Goal: Task Accomplishment & Management: Manage account settings

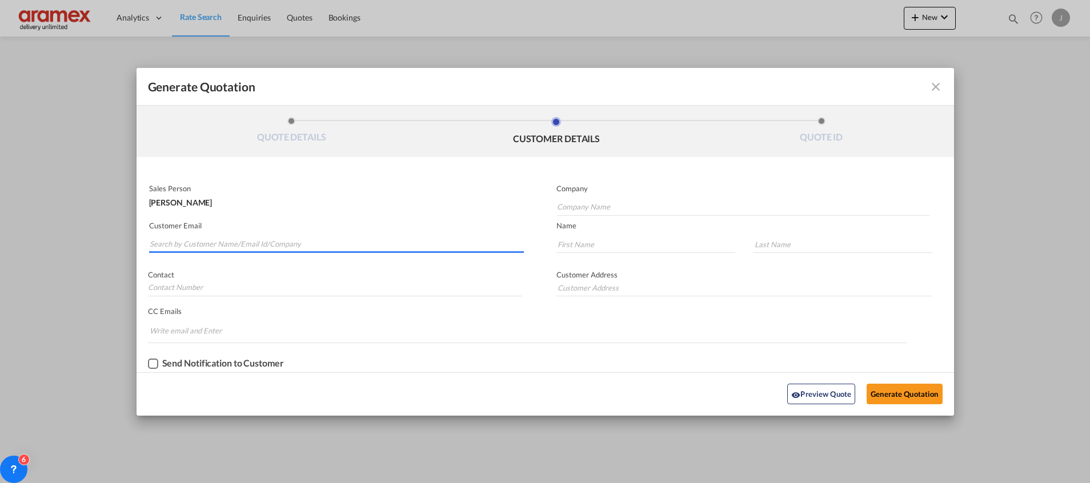
click at [194, 242] on input "Search by Customer Name/Email Id/Company" at bounding box center [337, 244] width 374 height 17
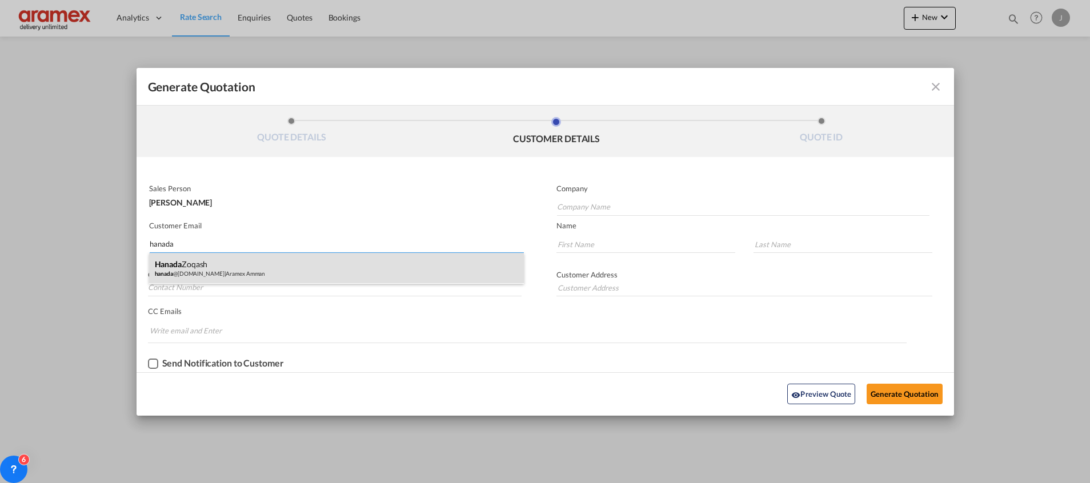
type input "hanada"
click at [188, 265] on div "[PERSON_NAME] [PERSON_NAME] @[DOMAIN_NAME] | Aramex Amman" at bounding box center [336, 268] width 375 height 31
type input "Aramex Amman"
type input "[EMAIL_ADDRESS][DOMAIN_NAME]"
type input "Hanada"
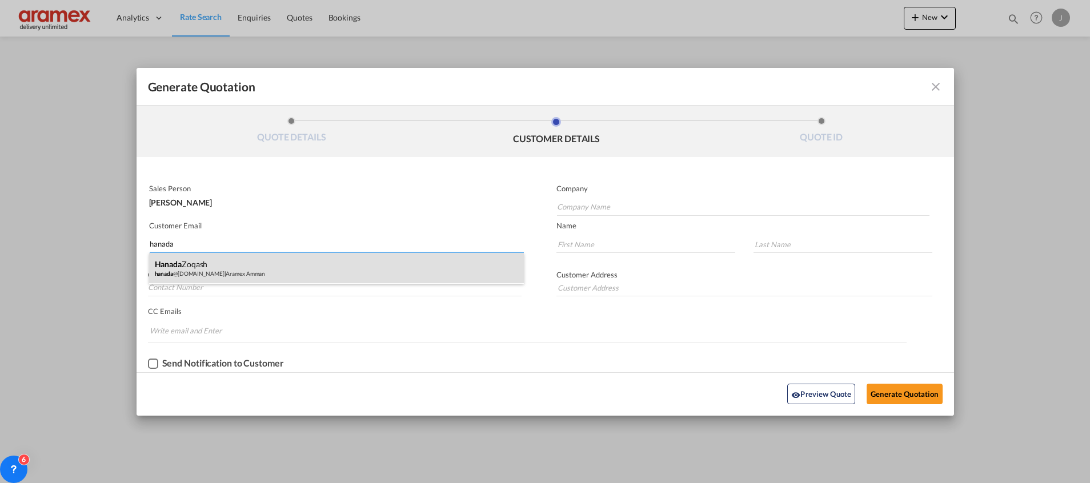
type input "Zoqash"
type input "[GEOGRAPHIC_DATA] , [GEOGRAPHIC_DATA]"
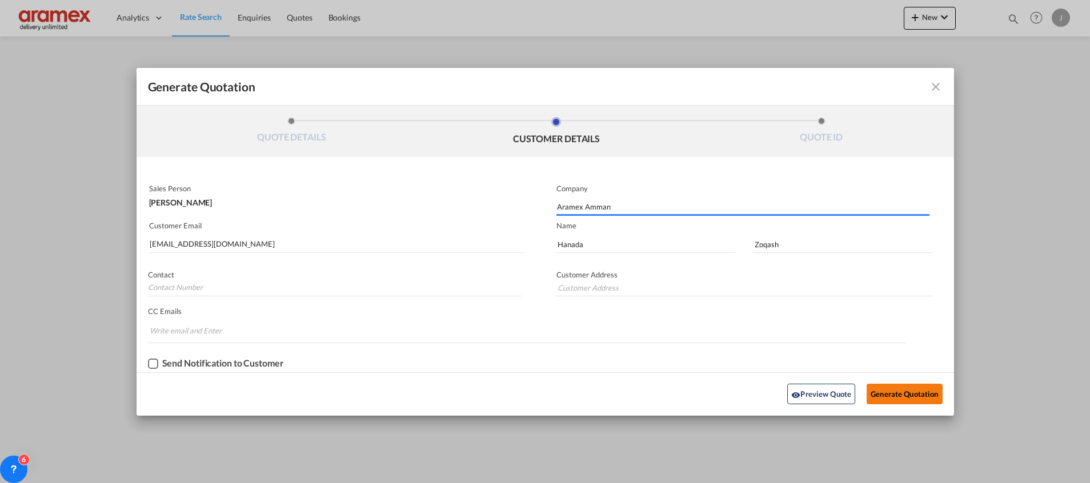
click at [902, 393] on button "Generate Quotation" at bounding box center [904, 394] width 75 height 21
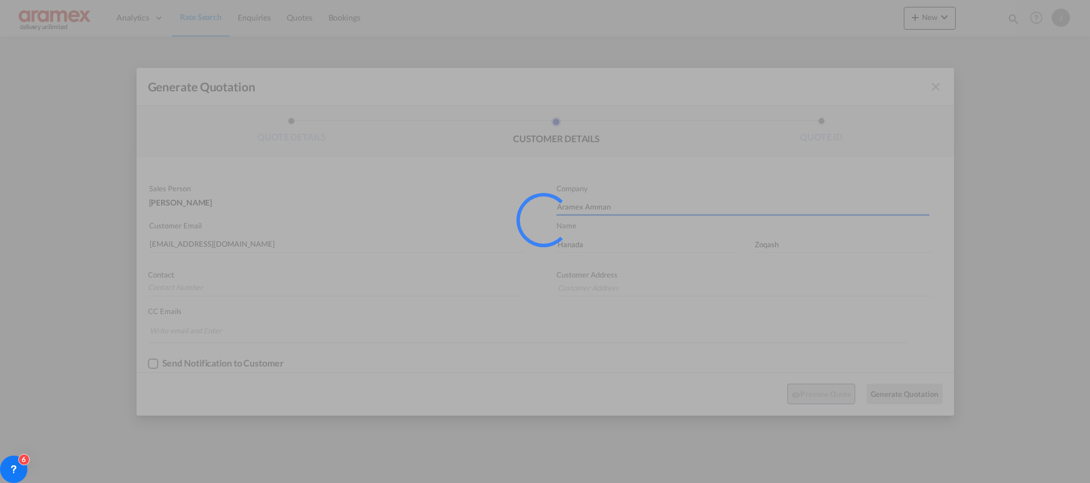
type input "[GEOGRAPHIC_DATA] , [GEOGRAPHIC_DATA]"
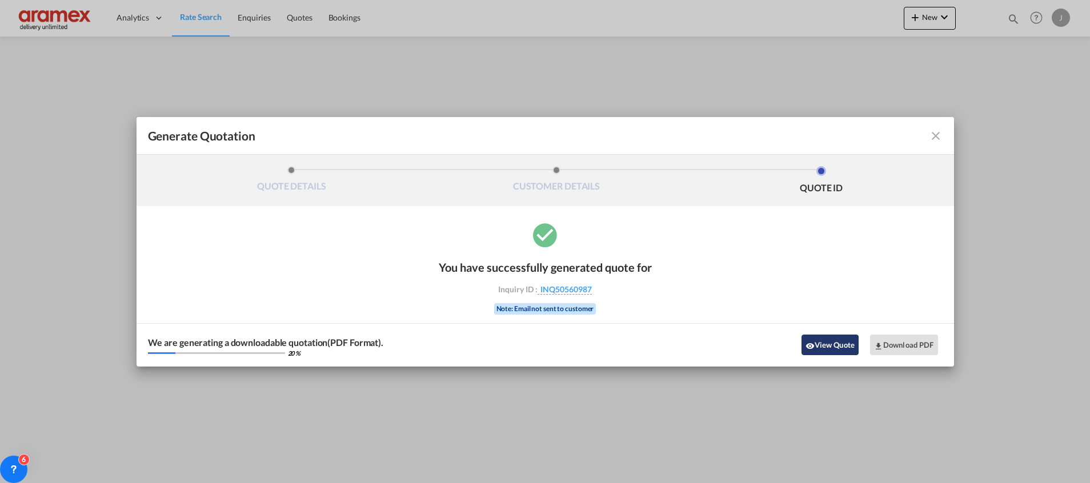
click at [837, 342] on button "View Quote" at bounding box center [830, 345] width 57 height 21
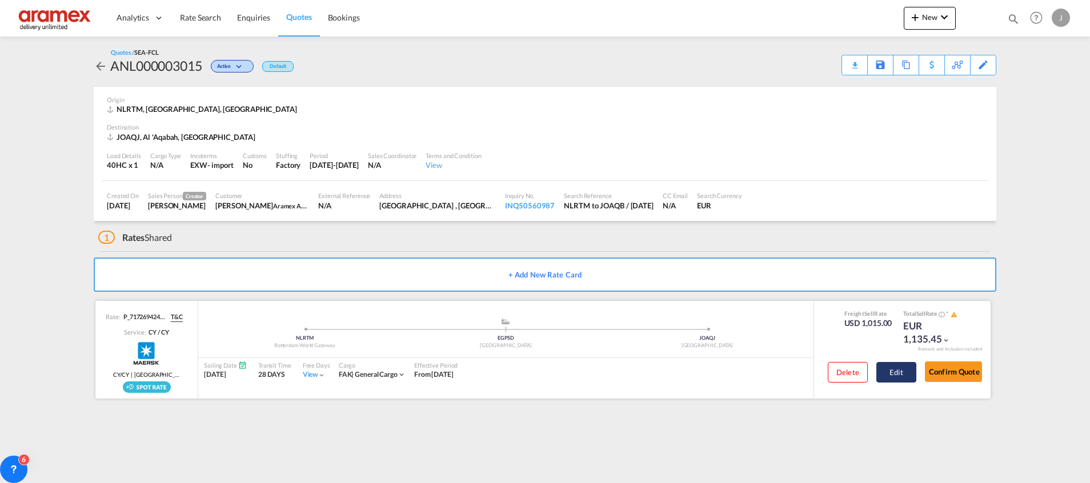
click at [891, 372] on button "Edit" at bounding box center [896, 372] width 40 height 21
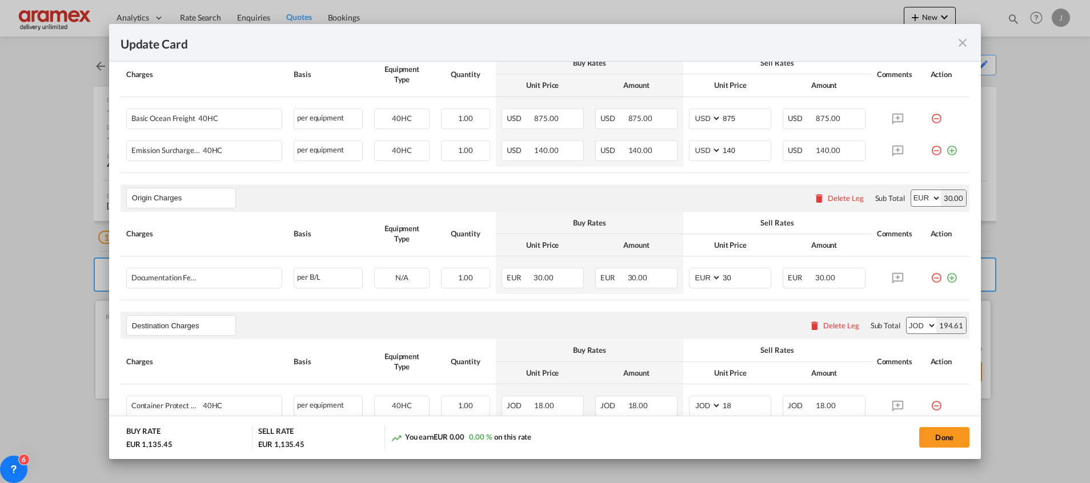
scroll to position [527, 0]
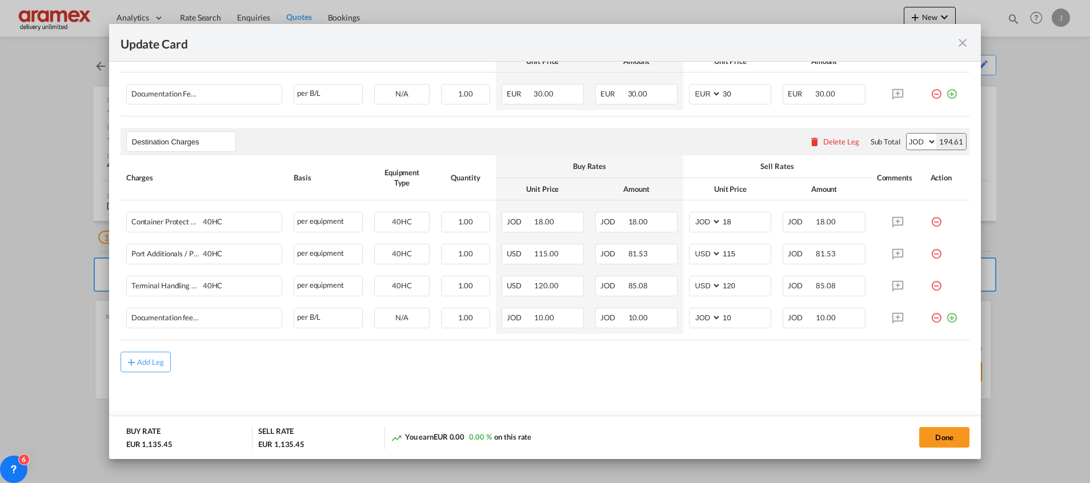
click at [840, 147] on div "Delete Leg" at bounding box center [834, 141] width 62 height 21
click at [832, 141] on div "Delete Leg" at bounding box center [841, 141] width 36 height 9
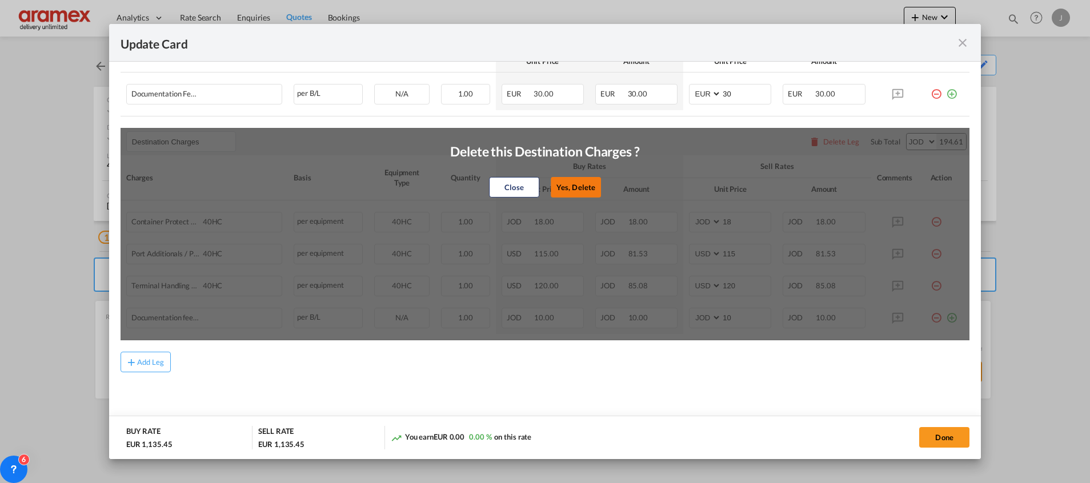
click at [589, 181] on button "Yes, Delete" at bounding box center [576, 187] width 50 height 21
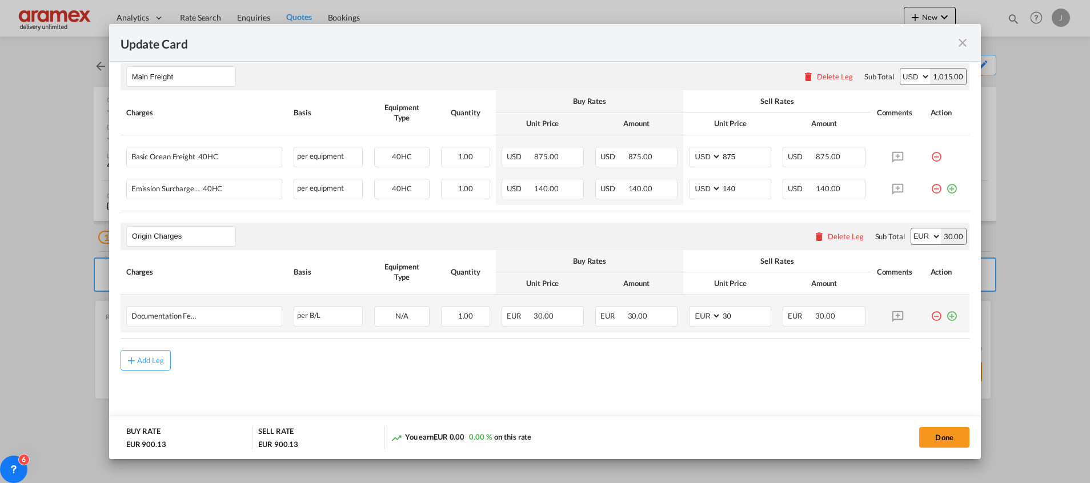
scroll to position [303, 0]
click at [144, 357] on button "Add Leg" at bounding box center [146, 361] width 50 height 21
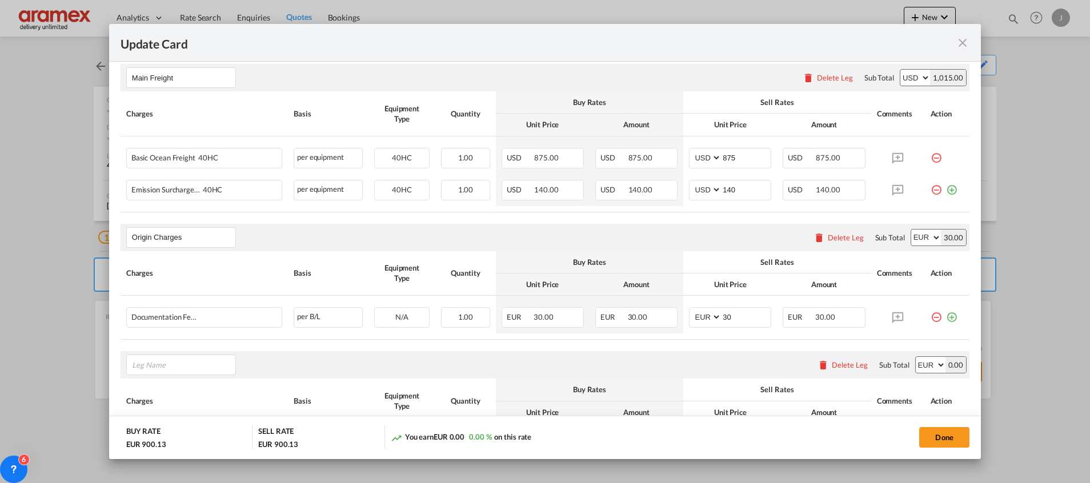
scroll to position [431, 0]
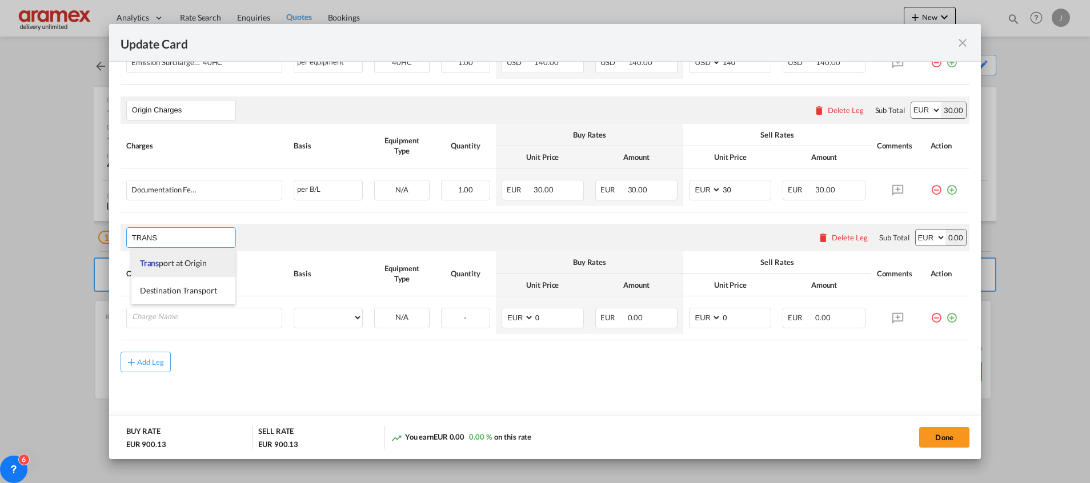
click at [168, 258] on li "Trans port at Origin" at bounding box center [183, 263] width 104 height 27
type input "Transport at Origin"
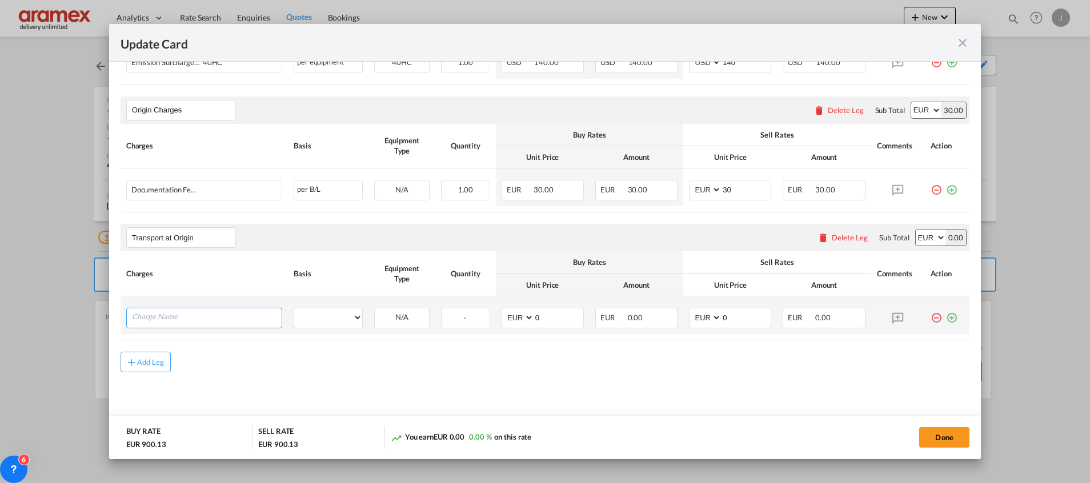
click at [162, 321] on input "Charge Name" at bounding box center [207, 317] width 150 height 17
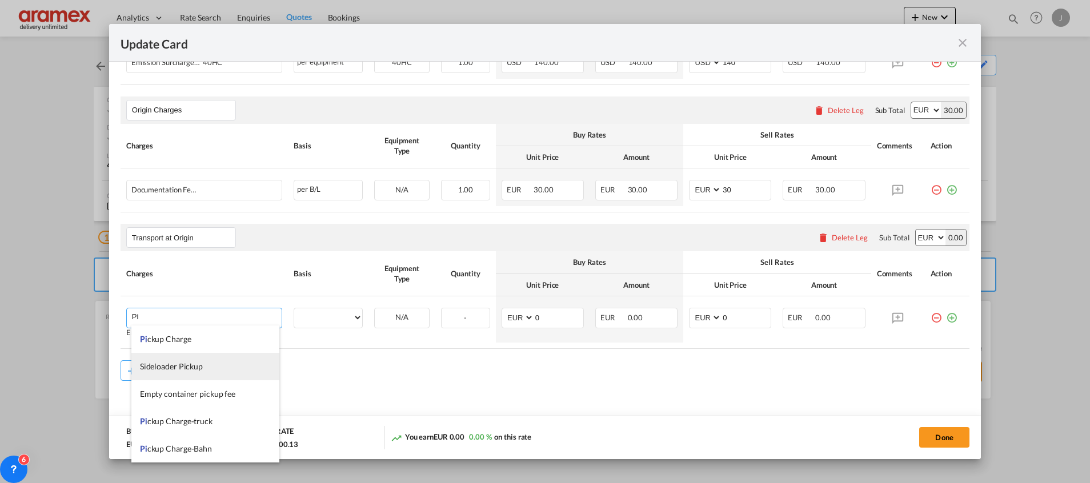
type input "P"
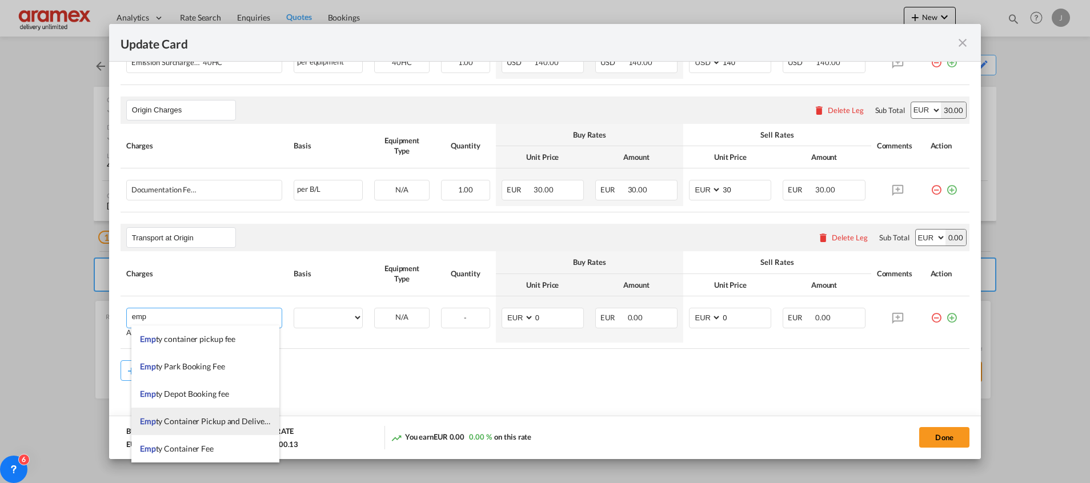
click at [226, 421] on span "Emp ty Container Pickup and Delivery Charge" at bounding box center [219, 421] width 159 height 10
type input "Empty Container Pickup and Delivery Charge"
select select "per equipment"
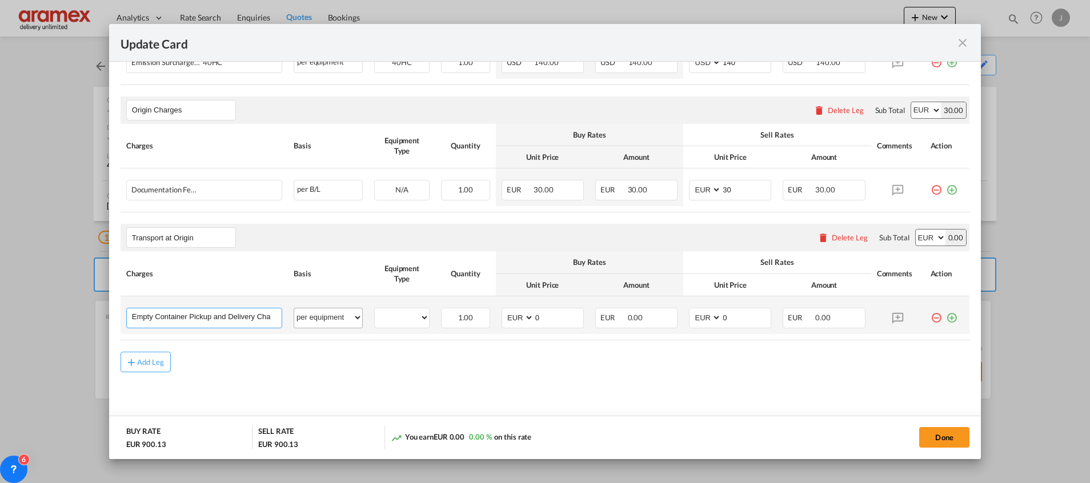
scroll to position [0, 10]
drag, startPoint x: 234, startPoint y: 319, endPoint x: 302, endPoint y: 319, distance: 68.6
click at [302, 319] on tr "Empty Container Pickup and Delivery Charge Please Enter User Defined Charges Ca…" at bounding box center [545, 316] width 849 height 38
click at [258, 312] on input "Empty Container Pickup and Delivery Charge" at bounding box center [207, 317] width 150 height 17
click at [268, 314] on input "Empty Container Pickup and Delivery Charge" at bounding box center [207, 317] width 150 height 17
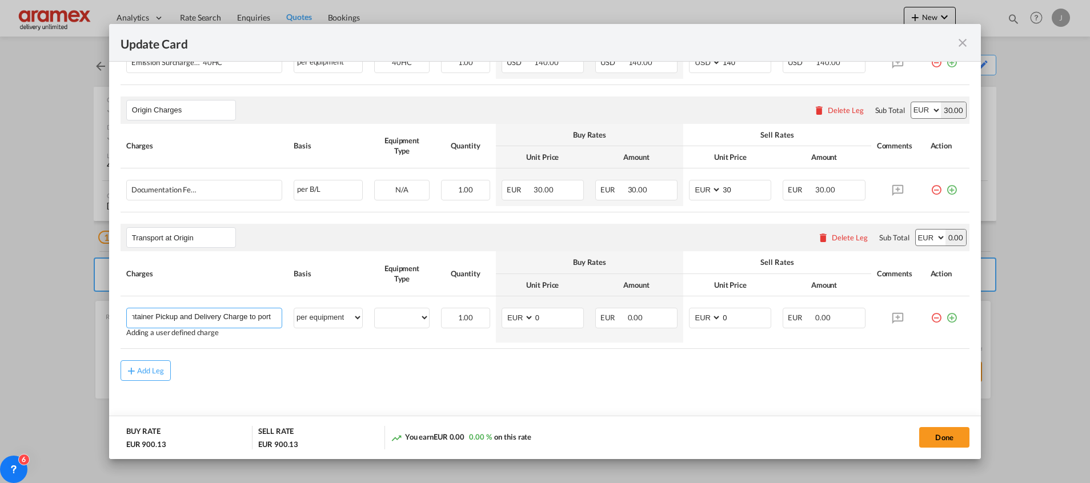
scroll to position [0, 0]
drag, startPoint x: 159, startPoint y: 319, endPoint x: 67, endPoint y: 320, distance: 92.0
click at [67, 320] on div "Update Card Port of [GEOGRAPHIC_DATA] NLRTM T/S Liner/Carrier Maersk Spot 2HM L…" at bounding box center [545, 241] width 1090 height 483
click at [243, 318] on input "Empty Container Pickup and Delivery Charge to port" at bounding box center [207, 317] width 150 height 17
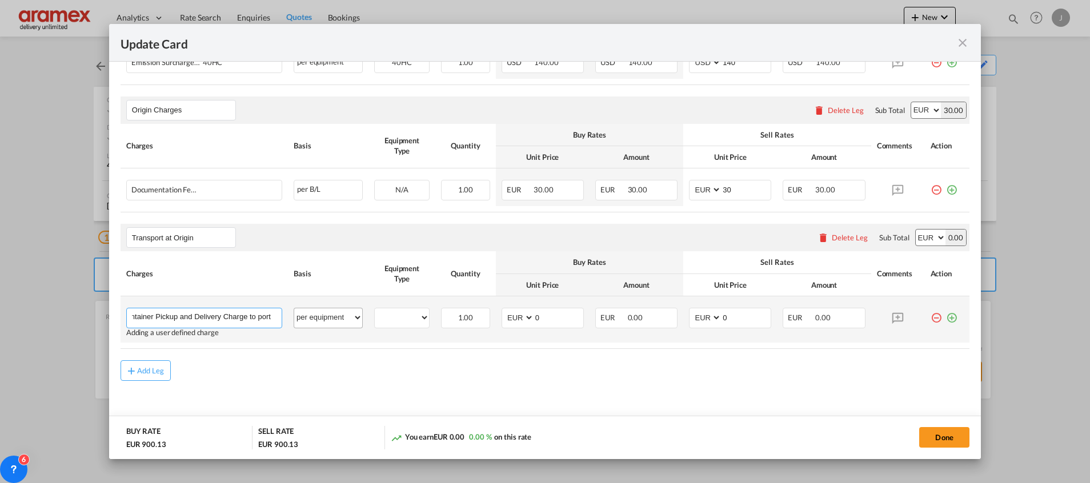
drag, startPoint x: 215, startPoint y: 316, endPoint x: 326, endPoint y: 315, distance: 110.8
click at [326, 315] on tr "Empty Container Pickup and Delivery Charge to port Please Enter User Defined Ch…" at bounding box center [545, 320] width 849 height 46
click at [271, 311] on input "Empty Container Pickup and Delivery Charge to port" at bounding box center [207, 317] width 150 height 17
click at [250, 315] on input "Empty Container Pickup and Delivery Charge to port" at bounding box center [207, 317] width 150 height 17
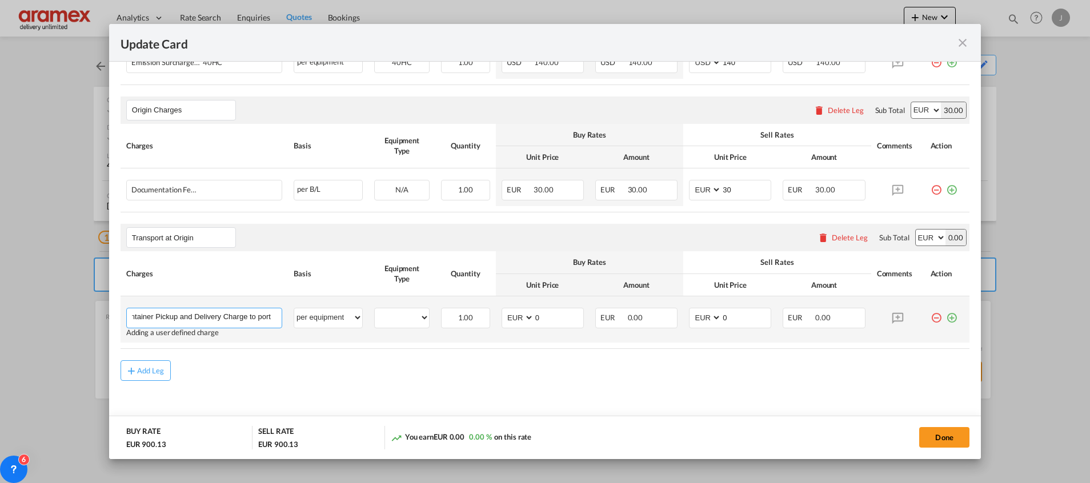
click at [250, 315] on input "Empty Container Pickup and Delivery Charge to port" at bounding box center [207, 317] width 150 height 17
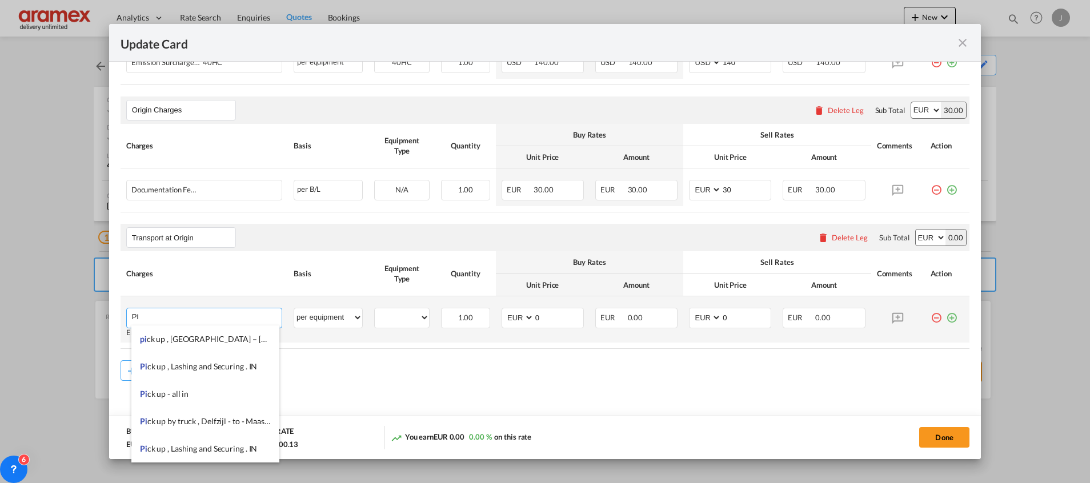
type input "P"
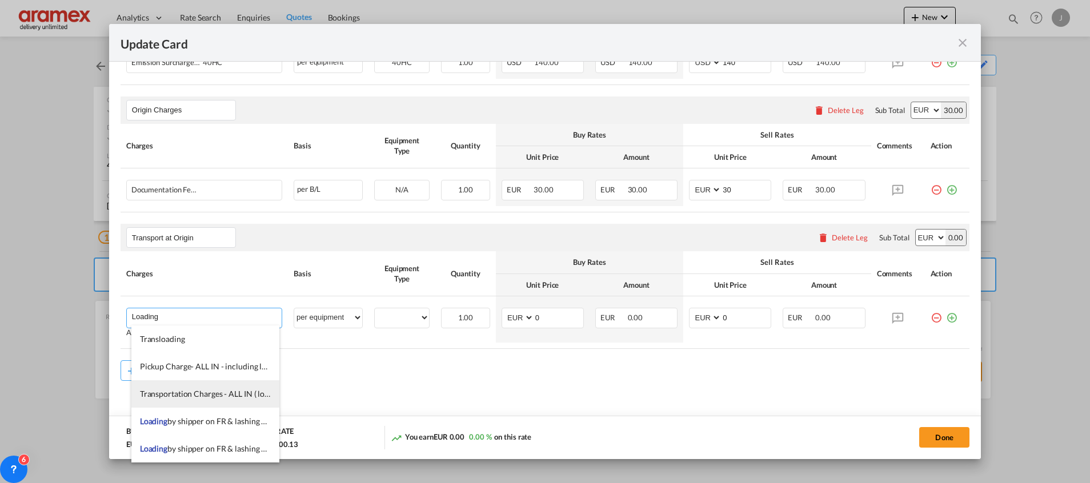
click at [211, 390] on span "Transportation Charges - ALL IN ( loading by crane + lashing at shipper facilit…" at bounding box center [277, 394] width 274 height 10
type input "Transportation Charges - ALL IN ( loading by crane + lashing at shipper facilit…"
select select "per shipment"
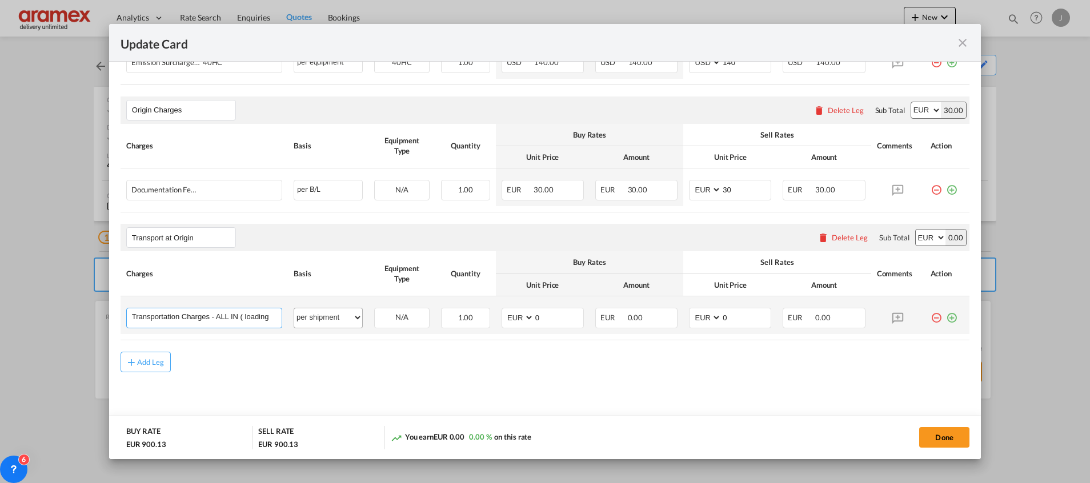
scroll to position [0, 123]
drag, startPoint x: 232, startPoint y: 316, endPoint x: 327, endPoint y: 316, distance: 95.4
click at [327, 316] on tr "Transportation Charges - ALL IN ( loading by crane + lashing at shipper facilit…" at bounding box center [545, 316] width 849 height 38
click at [213, 322] on input "Transportation Charges - ALL IN ( loading by crane + lashing at shipper facilit…" at bounding box center [207, 317] width 150 height 17
drag, startPoint x: 146, startPoint y: 315, endPoint x: 264, endPoint y: 317, distance: 117.7
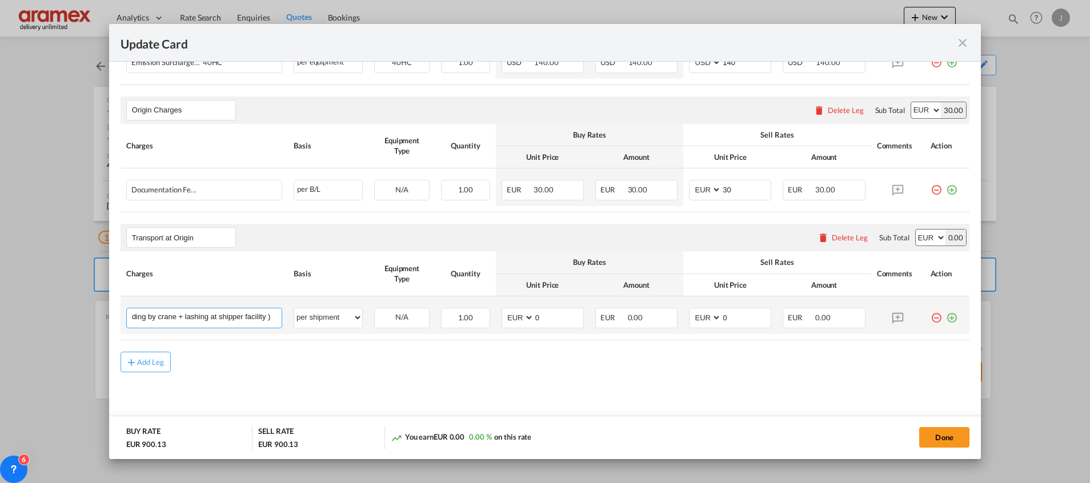
click at [264, 317] on input "Transportation Charges - ALL IN ( loading by crane + lashing at shipper facilit…" at bounding box center [207, 317] width 150 height 17
click at [228, 322] on input "Transportation Charges - ALL IN ( loading by crane + lashing at shipper facilit…" at bounding box center [207, 317] width 150 height 17
drag, startPoint x: 240, startPoint y: 320, endPoint x: 273, endPoint y: 315, distance: 33.0
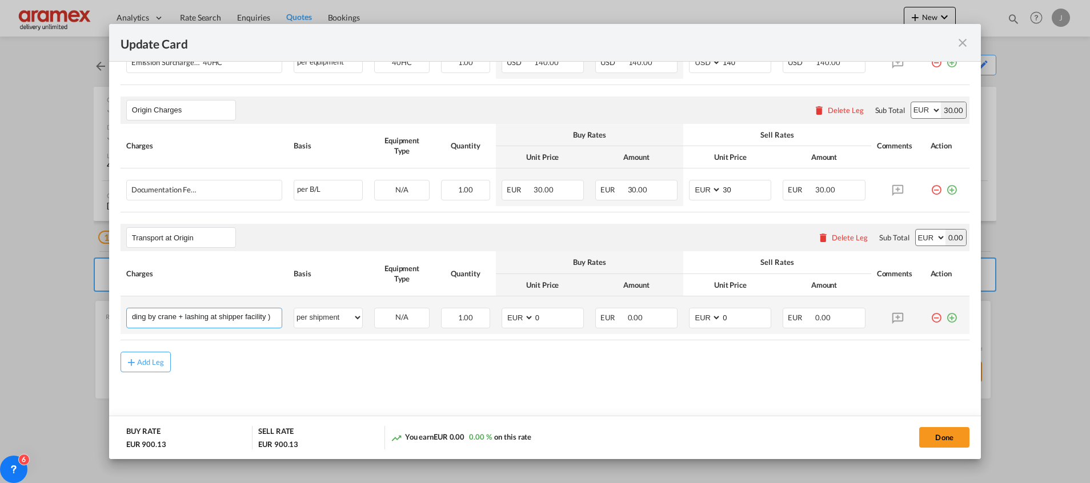
click at [273, 315] on input "Transportation Charges - ALL IN ( loading by crane + lashing at shipper facilit…" at bounding box center [207, 317] width 150 height 17
click at [210, 319] on input "Transportation Charges - ALL IN ( loading by crane + lashing at shipper facilit…" at bounding box center [207, 317] width 150 height 17
drag, startPoint x: 147, startPoint y: 319, endPoint x: 288, endPoint y: 319, distance: 141.1
click at [288, 319] on tr "Transportation Charges - ALL IN ( loading by crane + lashing at shipper facilit…" at bounding box center [545, 316] width 849 height 38
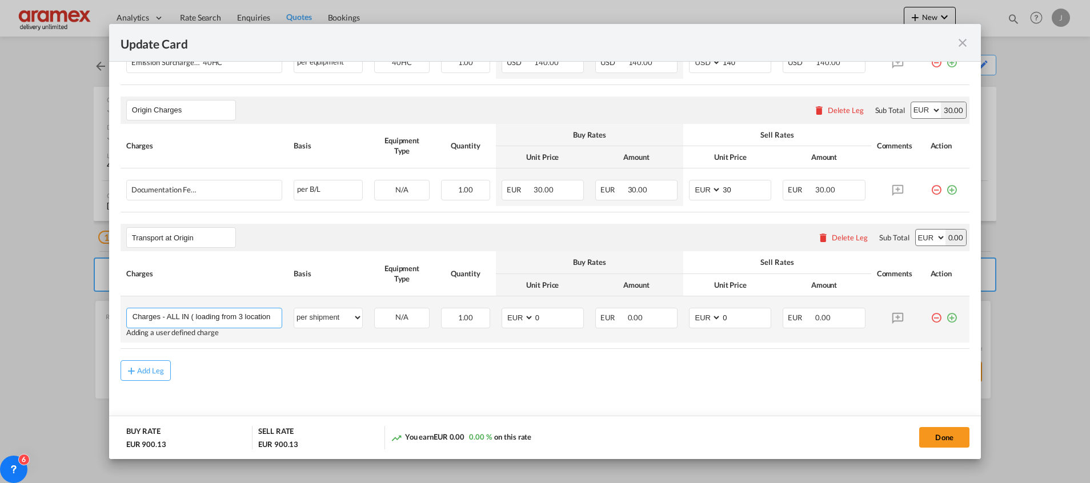
drag, startPoint x: 270, startPoint y: 317, endPoint x: 289, endPoint y: 315, distance: 18.4
click at [289, 315] on tr "Transportation Charges - ALL IN ( loading from 3 location Please Enter User Def…" at bounding box center [545, 320] width 849 height 46
click at [261, 313] on input "Transportation Charges - ALL IN ( loading from 3 location" at bounding box center [207, 317] width 150 height 17
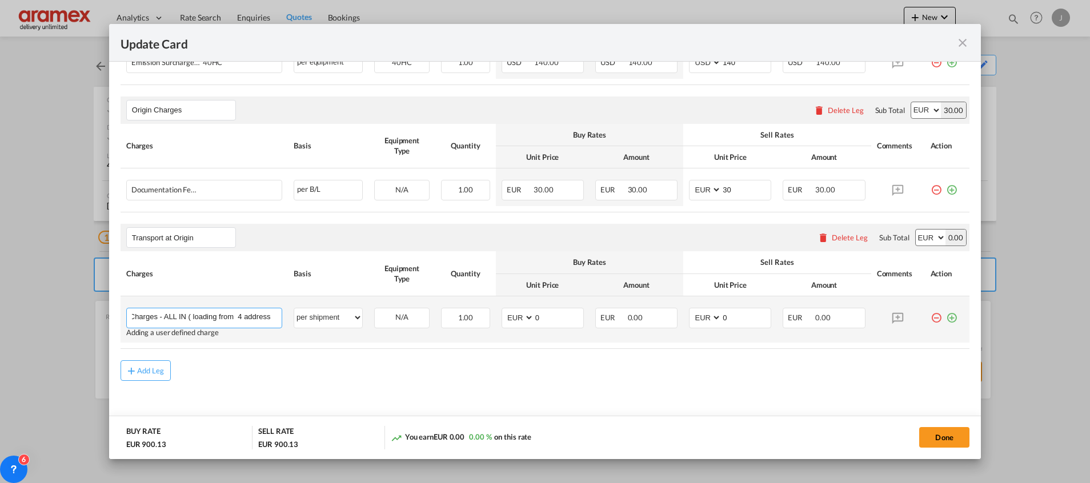
paste input "including 1 hour free at 2nd, 3rd and 4th address."
type input "Transportation Charges - ALL IN ( loading from 4 address including 1 hour free …"
drag, startPoint x: 253, startPoint y: 318, endPoint x: 323, endPoint y: 315, distance: 70.9
click at [323, 315] on tr "Transportation Charges - ALL IN ( loading from 4 address including 1 hour free …" at bounding box center [545, 320] width 849 height 46
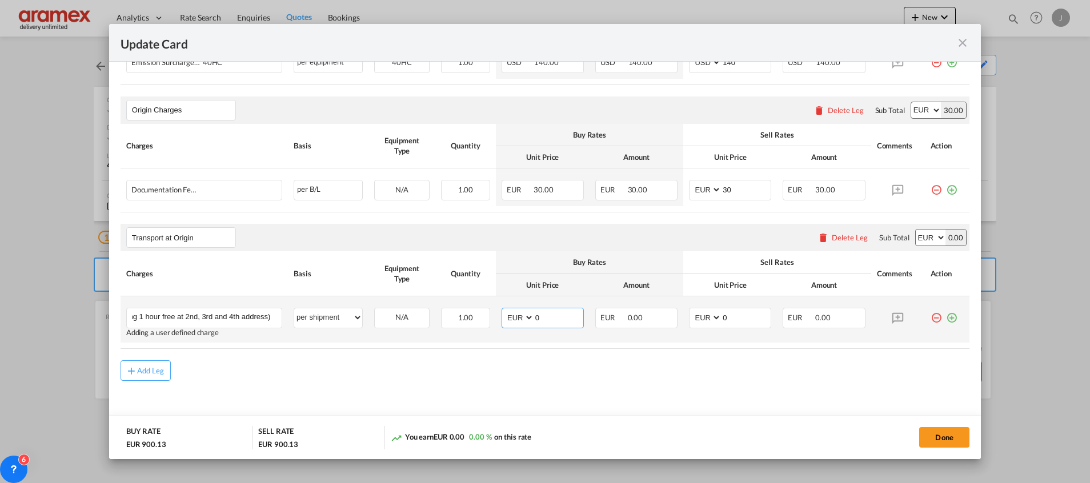
scroll to position [0, 0]
drag, startPoint x: 558, startPoint y: 319, endPoint x: 523, endPoint y: 321, distance: 35.4
click at [523, 321] on md-input-container "AED AFN ALL AMD ANG AOA ARS AUD AWG AZN BAM BBD BDT BGN BHD BIF BMD BND [PERSON…" at bounding box center [543, 318] width 82 height 21
click at [537, 318] on input "1057" at bounding box center [558, 317] width 49 height 17
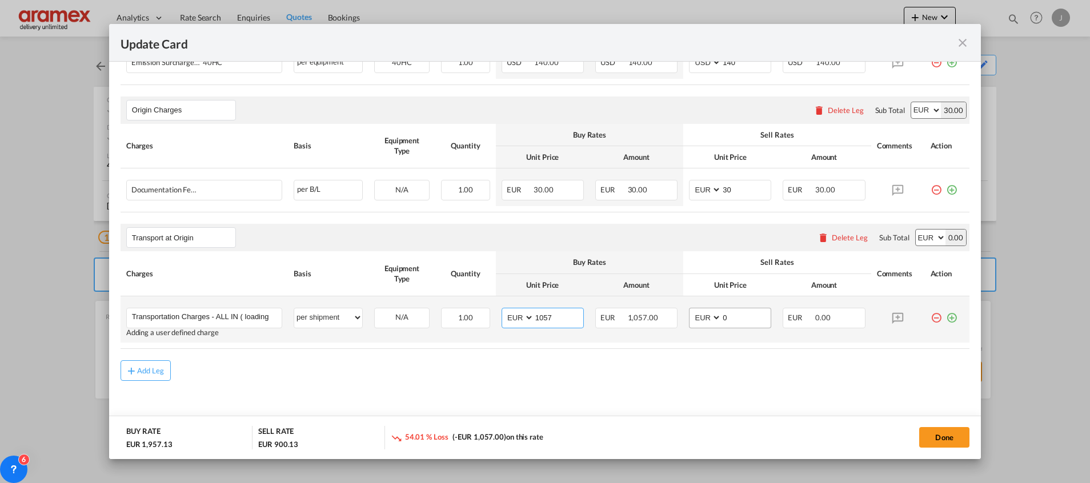
type input "1057"
click at [702, 322] on md-input-container "AED AFN ALL AMD ANG AOA ARS AUD AWG AZN BAM BBD BDT BGN BHD BIF BMD BND [PERSON…" at bounding box center [730, 318] width 82 height 21
paste input "1057"
type input "1057"
click at [946, 319] on md-icon "icon-plus-circle-outline green-400-fg" at bounding box center [951, 313] width 11 height 11
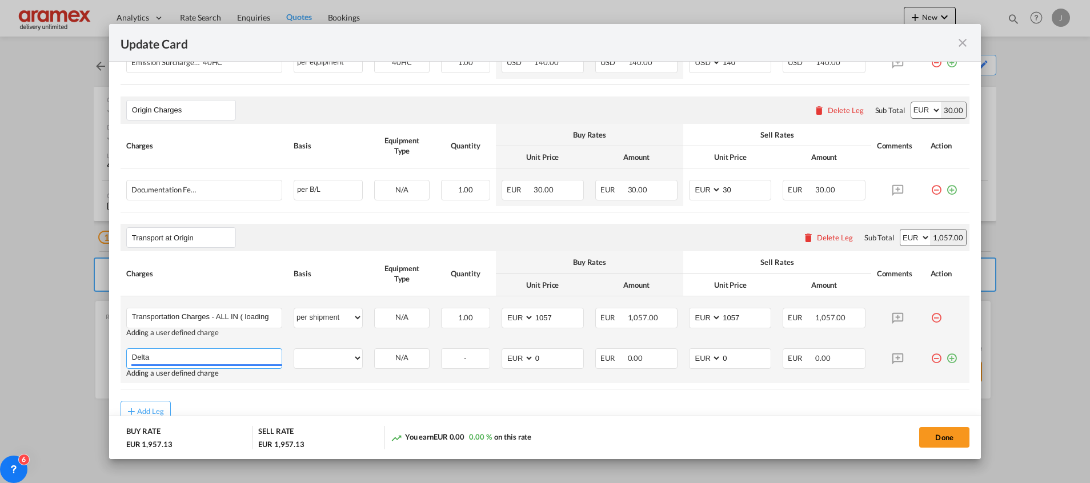
type input "Delta"
click at [946, 359] on md-icon "icon-plus-circle-outline green-400-fg" at bounding box center [951, 354] width 11 height 11
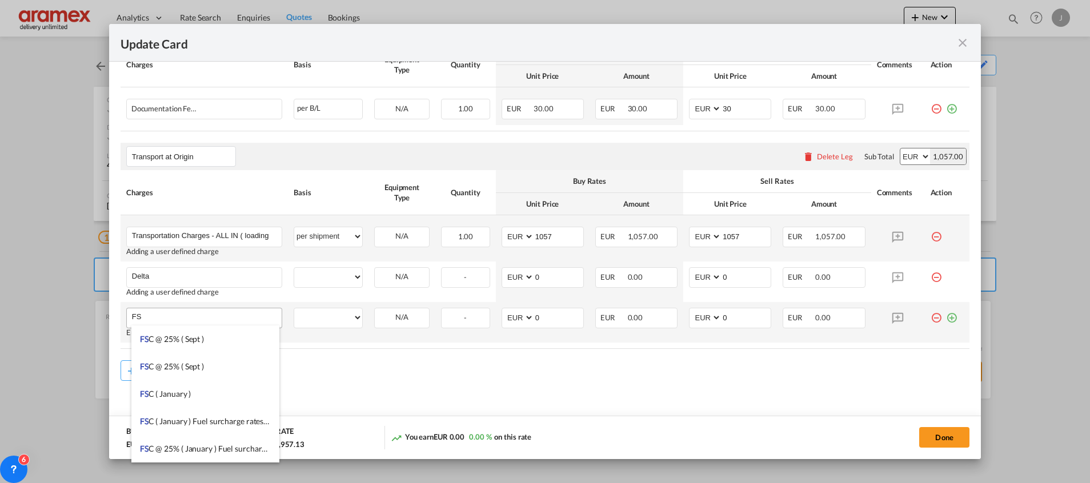
type input "F"
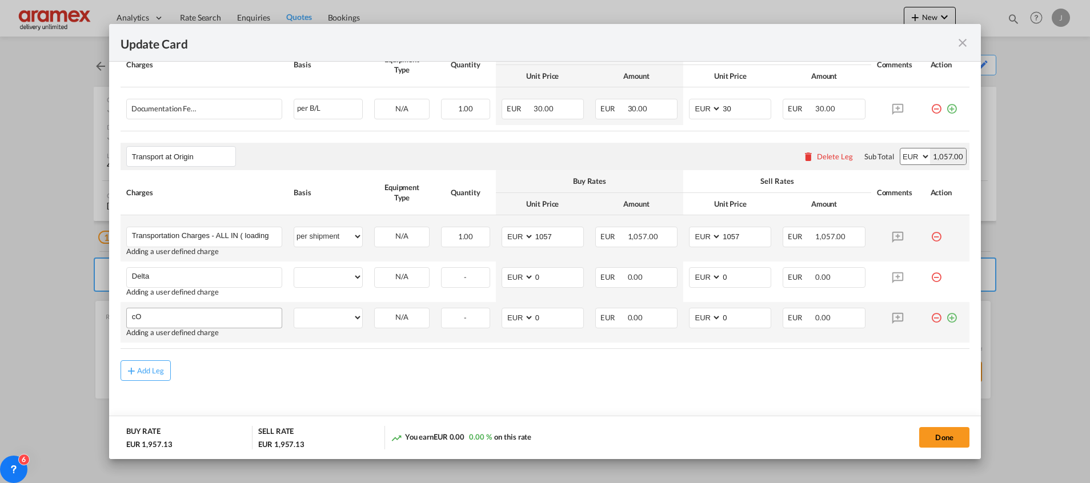
type input "c"
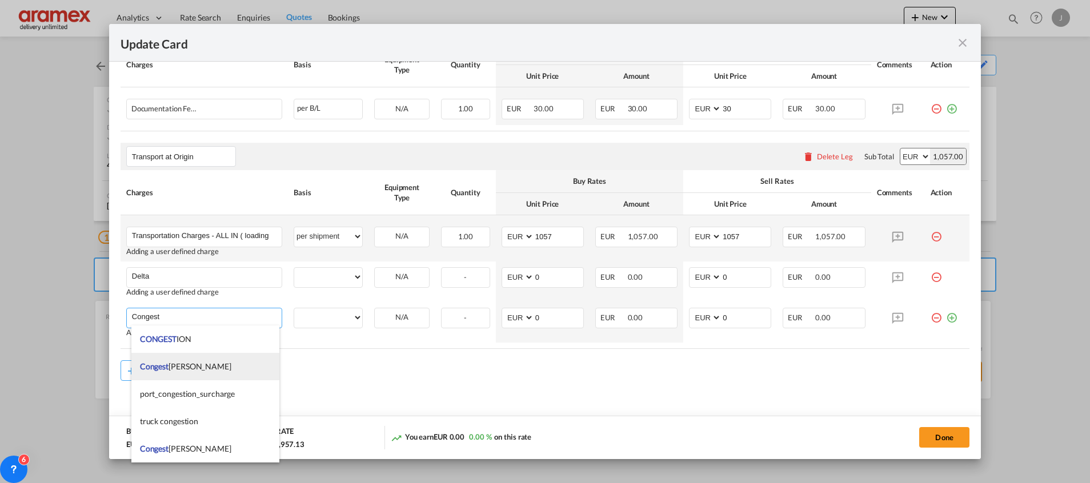
click at [187, 362] on span "Congest ion Fee" at bounding box center [185, 367] width 91 height 10
type input "Congestion Fee"
select select "per equipment"
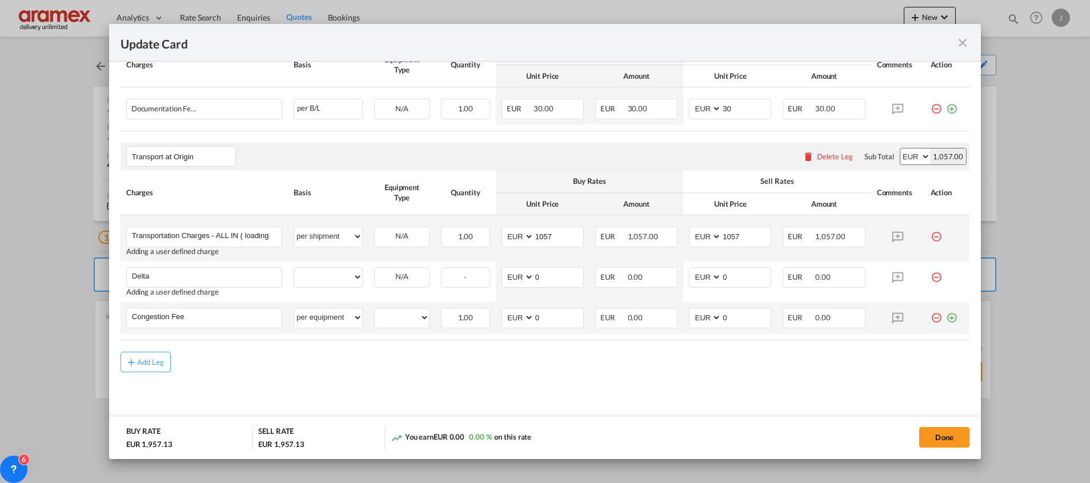
click at [946, 319] on md-icon "icon-plus-circle-outline green-400-fg" at bounding box center [951, 313] width 11 height 11
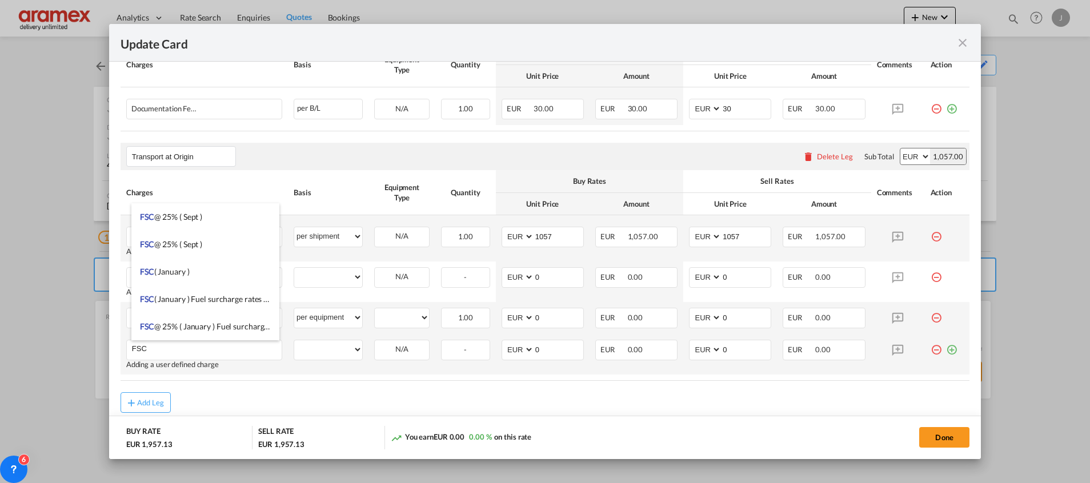
type input "FSC"
click at [946, 351] on md-icon "icon-plus-circle-outline green-400-fg" at bounding box center [951, 345] width 11 height 11
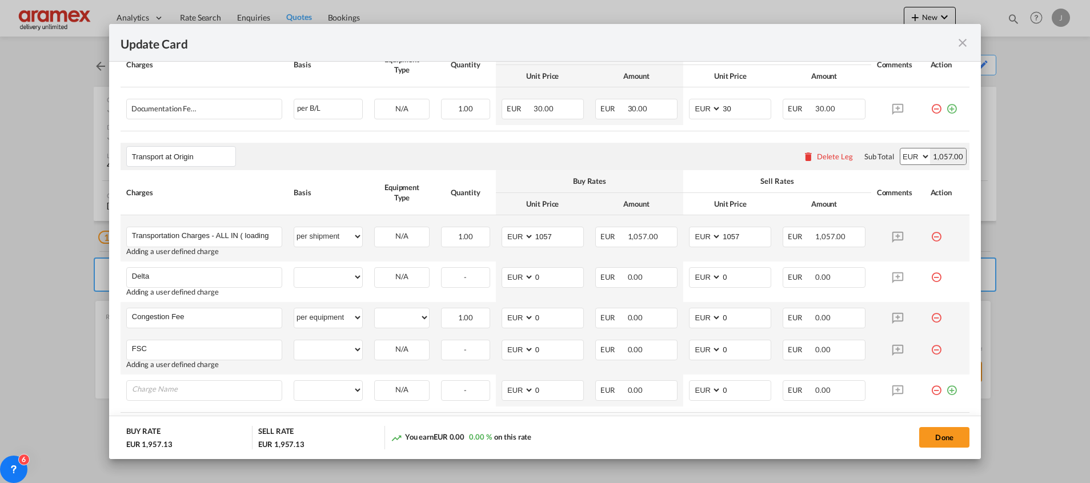
click at [812, 435] on div "Done" at bounding box center [807, 437] width 326 height 23
drag, startPoint x: 552, startPoint y: 281, endPoint x: 518, endPoint y: 279, distance: 34.9
click at [519, 279] on md-input-container "AED AFN ALL AMD ANG AOA ARS AUD AWG AZN BAM BBD BDT BGN BHD BIF BMD BND [PERSON…" at bounding box center [543, 277] width 82 height 21
click at [307, 274] on select "per equipment per container per B/L per shipping bill per shipment % on pickup …" at bounding box center [328, 277] width 68 height 18
select select "per equipment"
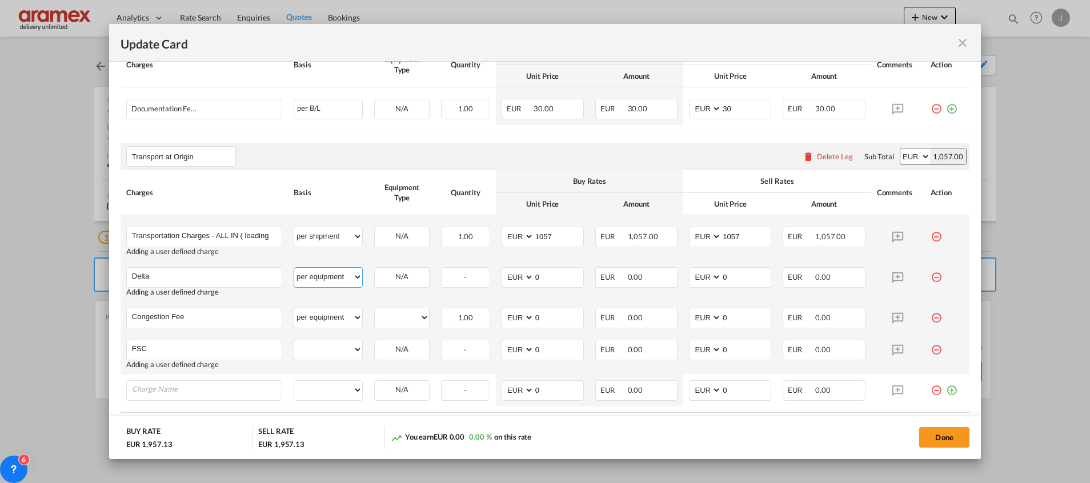
click at [294, 268] on select "per equipment per container per B/L per shipping bill per shipment % on pickup …" at bounding box center [328, 277] width 68 height 18
click at [408, 268] on md-input-container "40HC" at bounding box center [402, 276] width 54 height 17
click at [394, 271] on select "40HC" at bounding box center [402, 277] width 54 height 15
select select "40HC"
click at [375, 270] on select "40HC" at bounding box center [402, 277] width 54 height 15
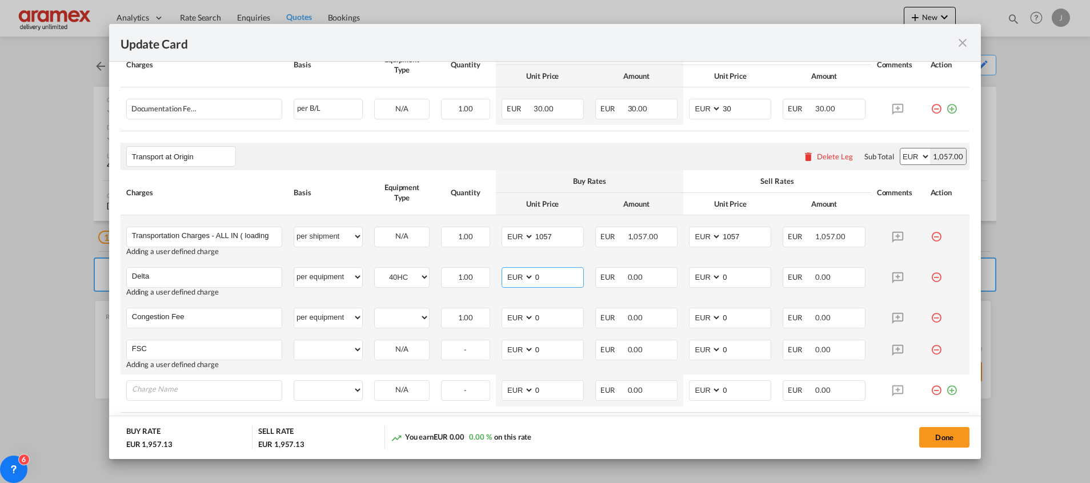
drag, startPoint x: 556, startPoint y: 278, endPoint x: 503, endPoint y: 278, distance: 53.7
click at [503, 278] on md-input-container "AED AFN ALL AMD ANG AOA ARS AUD AWG AZN BAM BBD BDT BGN BHD BIF BMD BND [PERSON…" at bounding box center [543, 277] width 82 height 21
type input "60"
drag, startPoint x: 725, startPoint y: 274, endPoint x: 658, endPoint y: 268, distance: 67.7
click at [689, 275] on md-input-container "AED AFN ALL AMD ANG AOA ARS AUD AWG AZN BAM BBD BDT BGN BHD BIF BMD BND [PERSON…" at bounding box center [730, 277] width 82 height 21
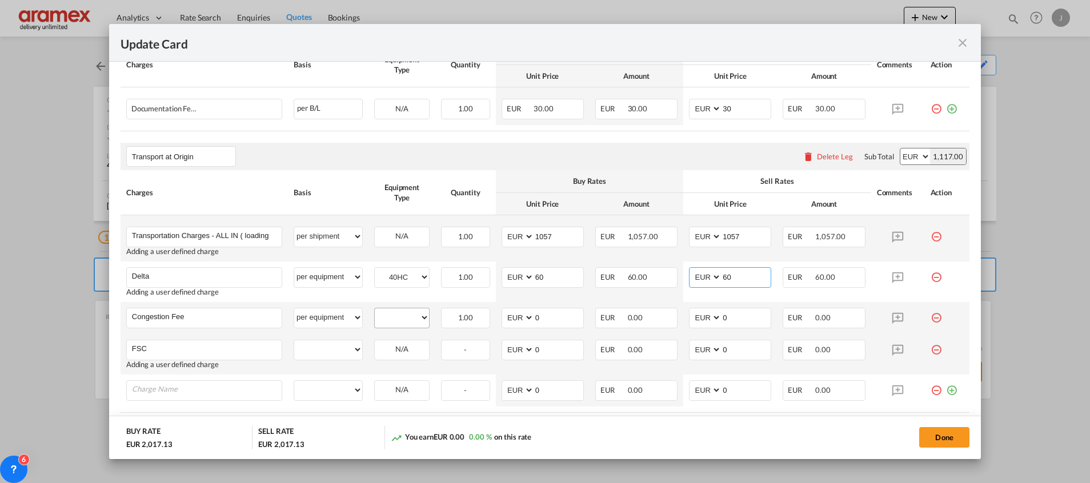
type input "60"
click at [393, 321] on select "40HC" at bounding box center [402, 317] width 54 height 15
select select "40HC"
click at [375, 310] on select "40HC" at bounding box center [402, 317] width 54 height 15
drag, startPoint x: 540, startPoint y: 320, endPoint x: 496, endPoint y: 319, distance: 44.0
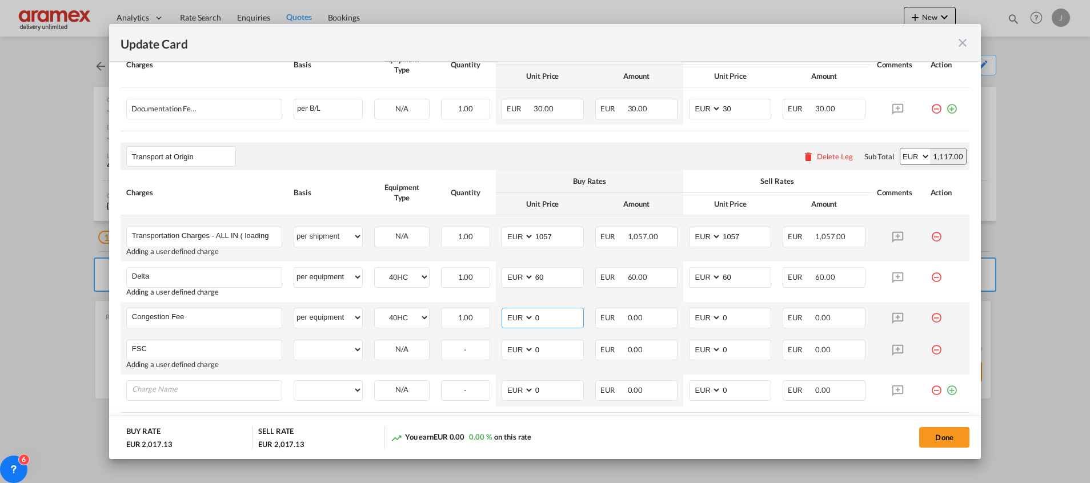
click at [502, 319] on md-input-container "AED AFN ALL AMD ANG AOA ARS AUD AWG AZN BAM BBD BDT BGN BHD BIF BMD BND [PERSON…" at bounding box center [543, 318] width 82 height 21
type input "17"
drag, startPoint x: 718, startPoint y: 321, endPoint x: 660, endPoint y: 321, distance: 57.7
click at [660, 321] on tr "Congestion Fee Please Enter User Defined Charges Cannot Be Published per equipm…" at bounding box center [545, 318] width 849 height 32
type input "17"
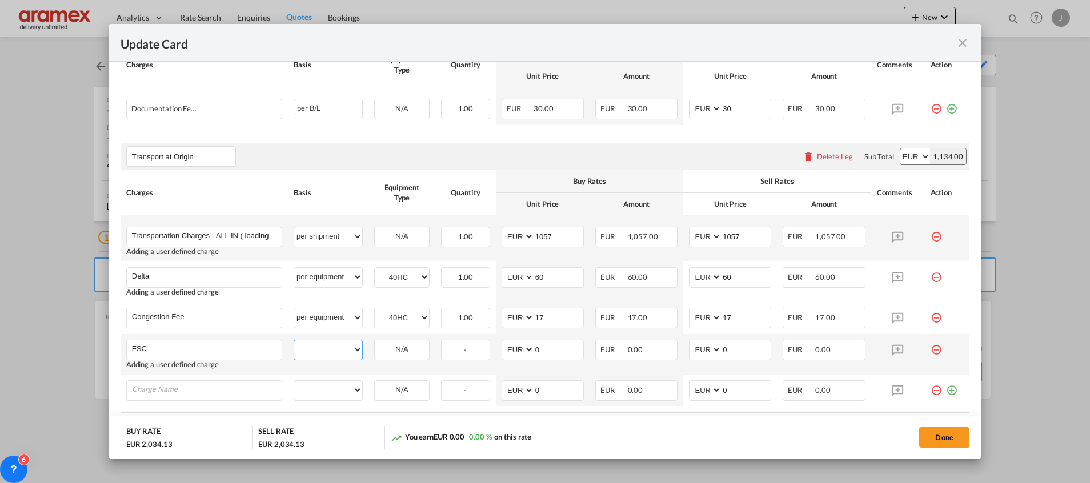
click at [315, 346] on select "per equipment per container per B/L per shipping bill per shipment % on pickup …" at bounding box center [328, 350] width 68 height 18
select select "per equipment"
click at [294, 341] on select "per equipment per container per B/L per shipping bill per shipment % on pickup …" at bounding box center [328, 350] width 68 height 18
click at [390, 351] on select "40HC" at bounding box center [402, 349] width 54 height 15
select select "40HC"
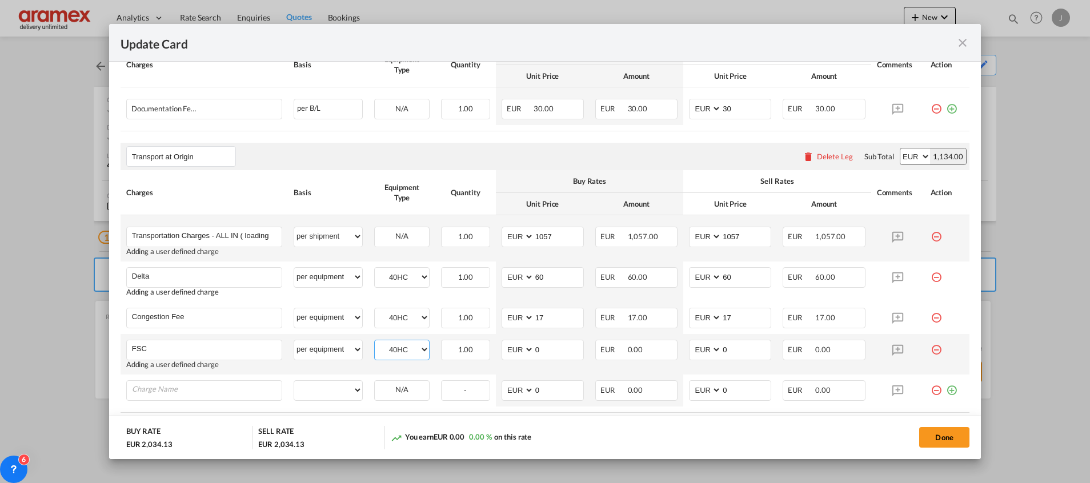
click at [375, 342] on select "40HC" at bounding box center [402, 349] width 54 height 15
drag, startPoint x: 553, startPoint y: 353, endPoint x: 489, endPoint y: 349, distance: 64.1
click at [485, 349] on tr "FSC Please Enter User Defined Charges Cannot Be Published Adding a user defined…" at bounding box center [545, 354] width 849 height 41
paste input "€ 113.40"
click at [540, 347] on input "€ 113.40" at bounding box center [558, 349] width 49 height 17
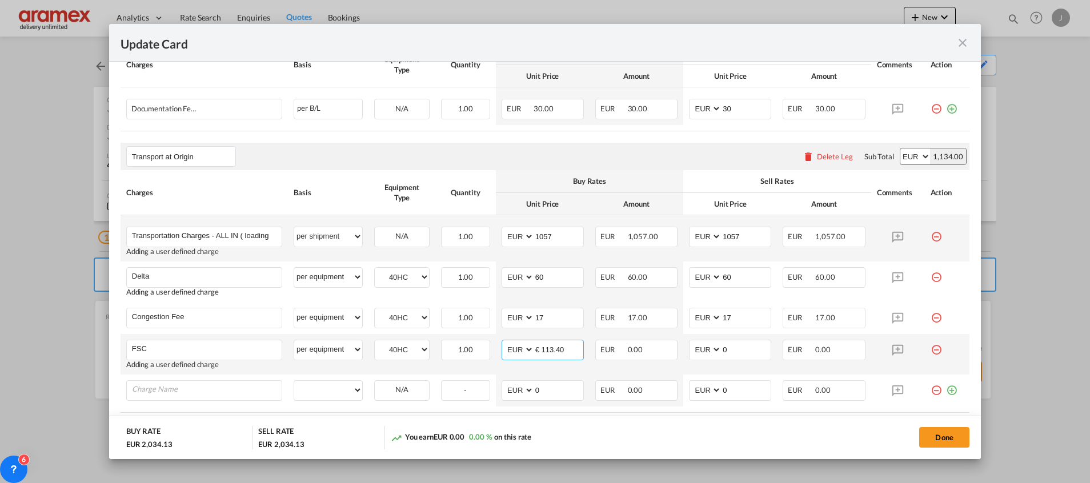
click at [541, 347] on input "€ 113.40" at bounding box center [558, 349] width 49 height 17
click at [543, 348] on input "€ 113.40" at bounding box center [558, 349] width 49 height 17
click at [542, 347] on input "€ 113.40" at bounding box center [558, 349] width 49 height 17
click at [543, 351] on input "113.40" at bounding box center [558, 349] width 49 height 17
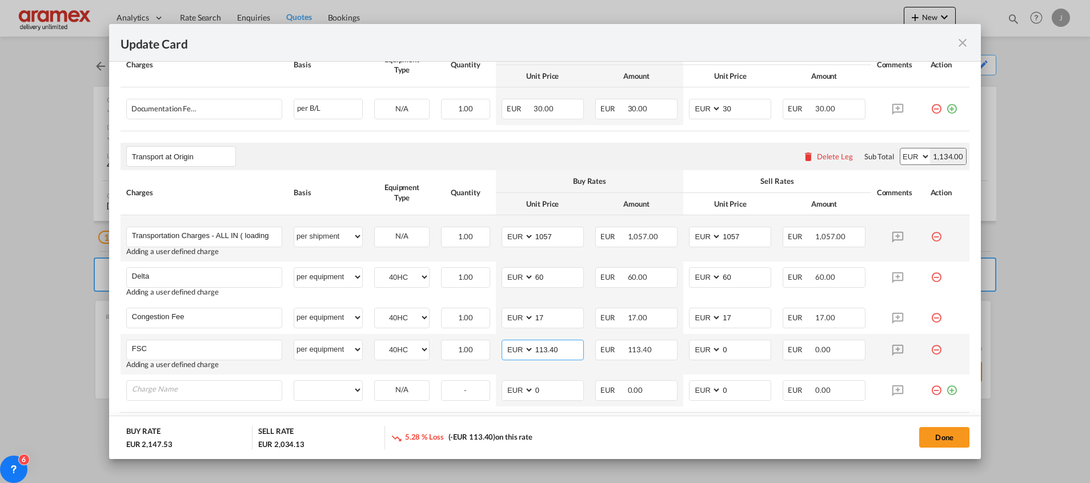
click at [543, 351] on input "113.40" at bounding box center [558, 349] width 49 height 17
type input "113.40"
drag, startPoint x: 734, startPoint y: 351, endPoint x: 680, endPoint y: 354, distance: 53.8
click at [689, 354] on md-input-container "AED AFN ALL AMD ANG AOA ARS AUD AWG AZN BAM BBD BDT BGN BHD BIF BMD BND [PERSON…" at bounding box center [730, 350] width 82 height 21
paste input "113.40"
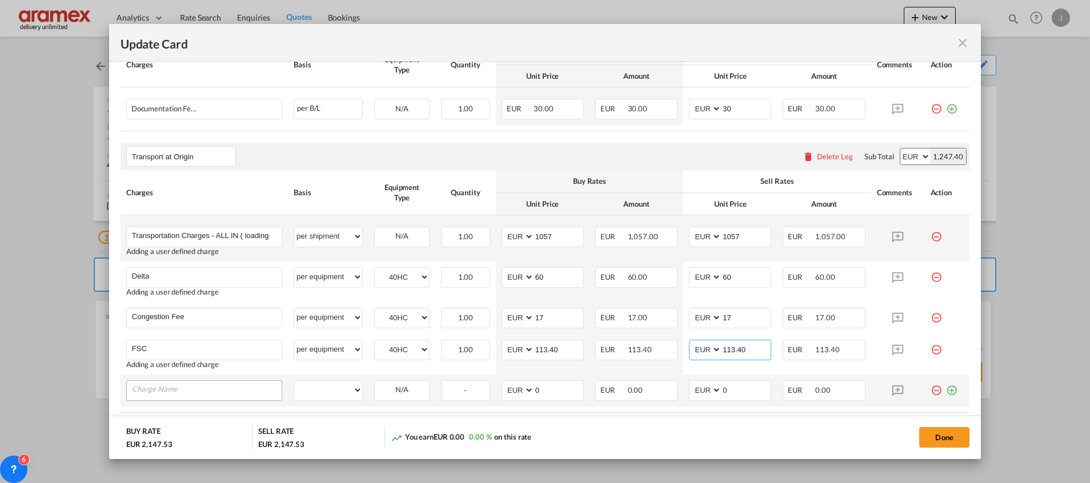
type input "113.40"
click at [210, 393] on input "Charge Name" at bounding box center [207, 389] width 150 height 17
type input "Admin fee"
click at [333, 385] on select "per equipment per container per B/L per shipping bill per shipment % on pickup …" at bounding box center [328, 390] width 68 height 18
select select "per equipment"
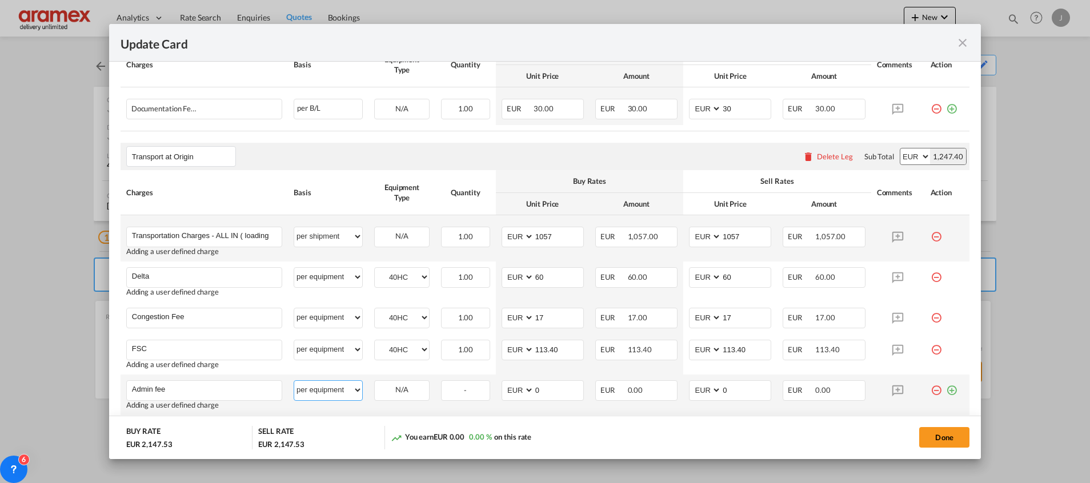
click at [294, 381] on select "per equipment per container per B/L per shipping bill per shipment % on pickup …" at bounding box center [328, 390] width 68 height 18
click at [393, 390] on select "40HC" at bounding box center [402, 390] width 54 height 15
select select "40HC"
click at [375, 383] on select "40HC" at bounding box center [402, 390] width 54 height 15
drag, startPoint x: 541, startPoint y: 383, endPoint x: 514, endPoint y: 387, distance: 27.1
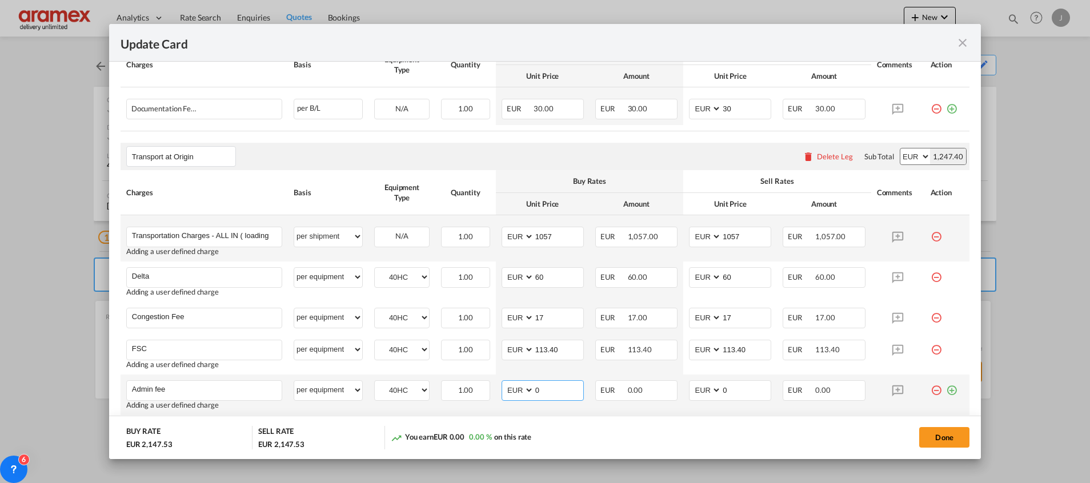
click at [514, 387] on md-input-container "AED AFN ALL AMD ANG AOA ARS AUD AWG AZN BAM BBD BDT BGN BHD BIF BMD BND [PERSON…" at bounding box center [543, 390] width 82 height 21
type input "25"
drag, startPoint x: 740, startPoint y: 389, endPoint x: 680, endPoint y: 389, distance: 60.0
click at [689, 389] on md-input-container "AED AFN ALL AMD ANG AOA ARS AUD AWG AZN BAM BBD BDT BGN BHD BIF BMD BND [PERSON…" at bounding box center [730, 390] width 82 height 21
type input "25"
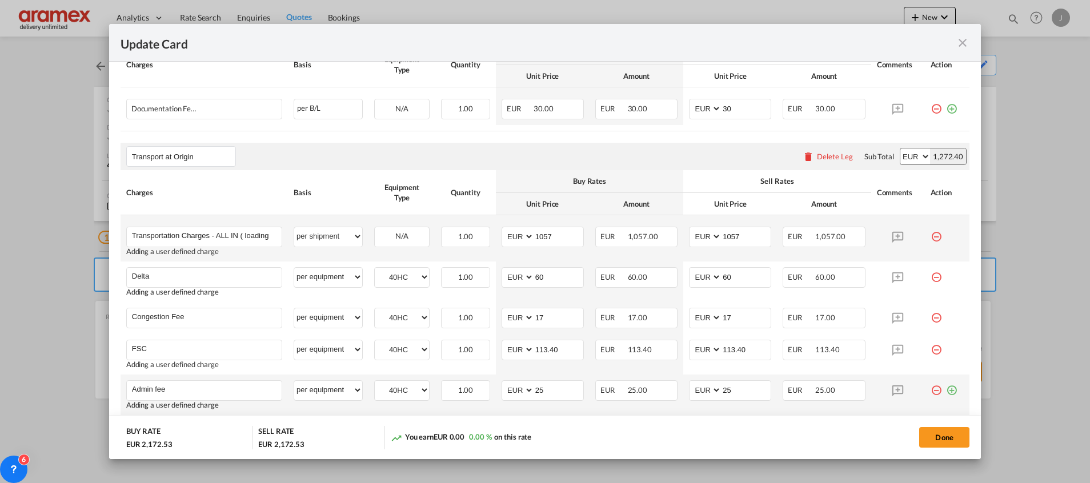
click at [713, 408] on td "AED AFN ALL AMD ANG AOA ARS AUD AWG AZN BAM BBD BDT BGN BHD BIF BMD BND [PERSON…" at bounding box center [730, 395] width 94 height 41
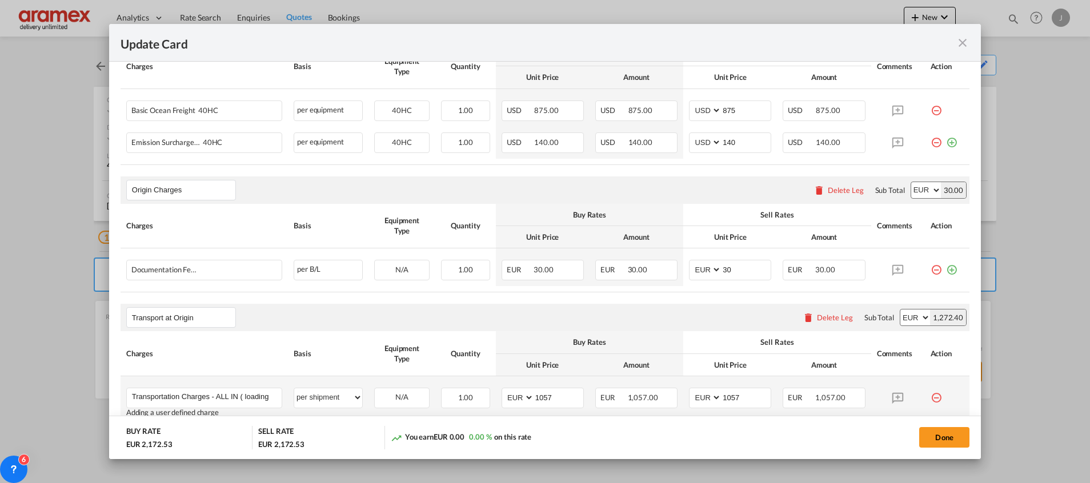
scroll to position [336, 0]
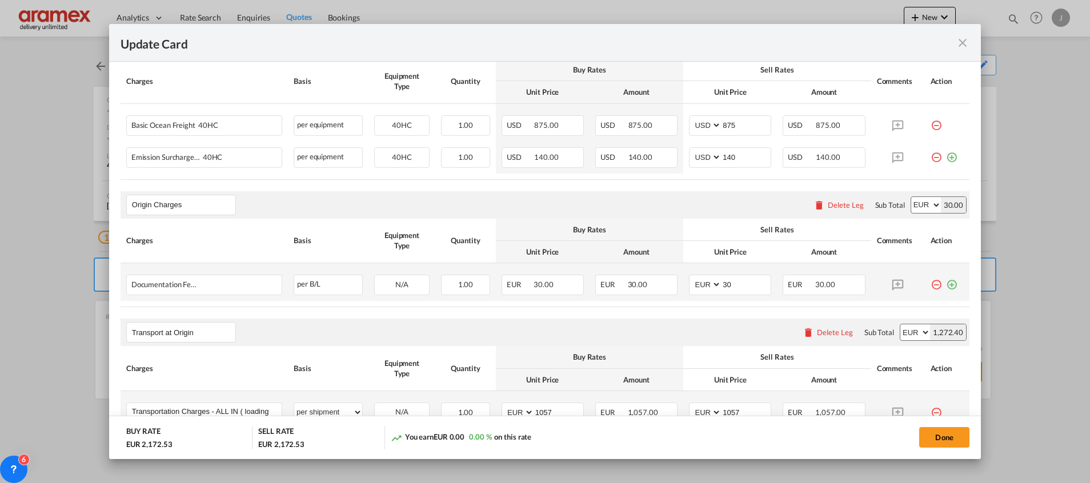
click at [946, 282] on md-icon "icon-plus-circle-outline green-400-fg" at bounding box center [951, 280] width 11 height 11
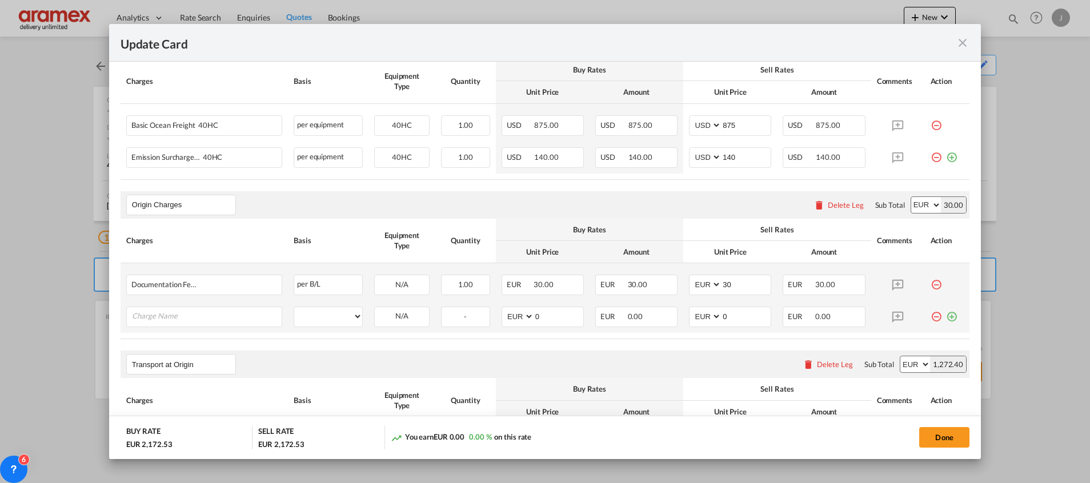
click at [946, 318] on md-icon "icon-plus-circle-outline green-400-fg" at bounding box center [951, 312] width 11 height 11
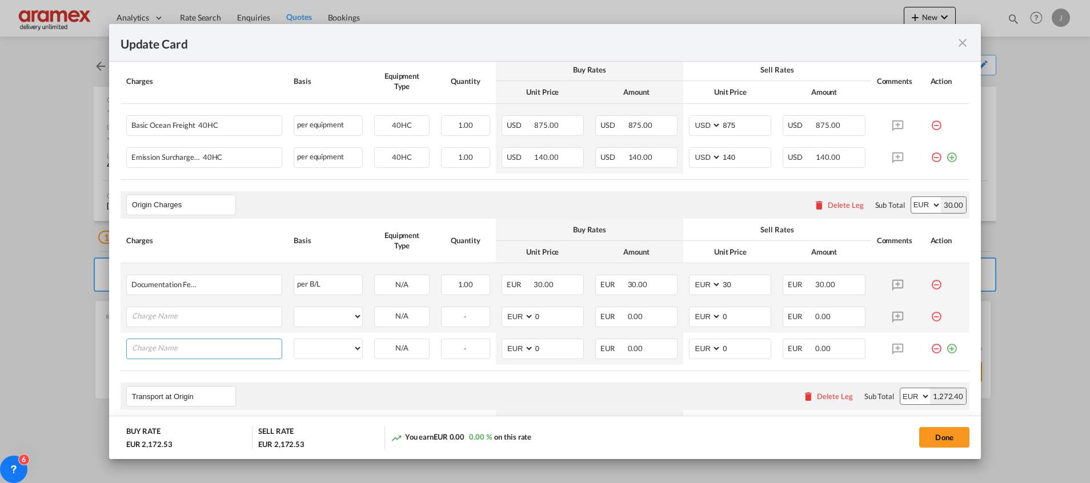
scroll to position [422, 0]
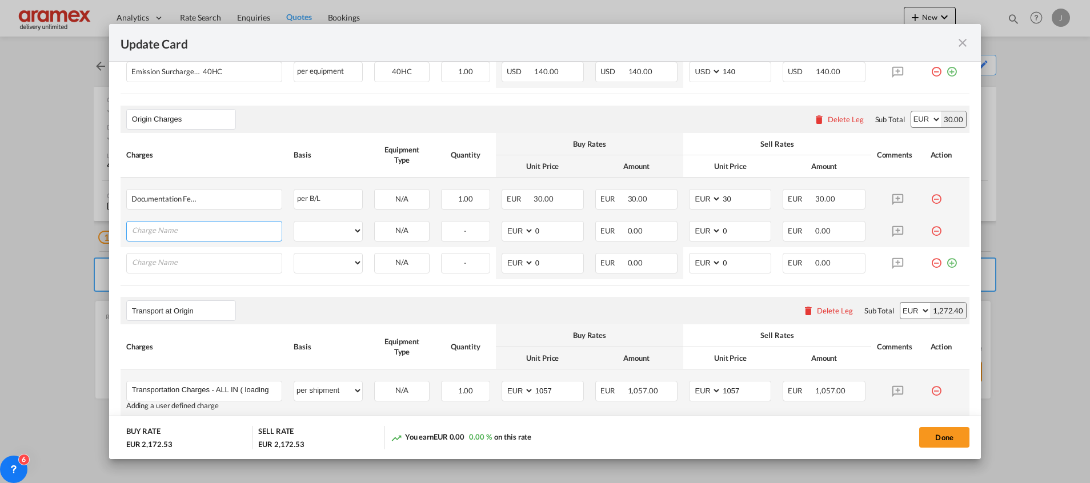
click at [234, 226] on input "Charge Name" at bounding box center [207, 230] width 150 height 17
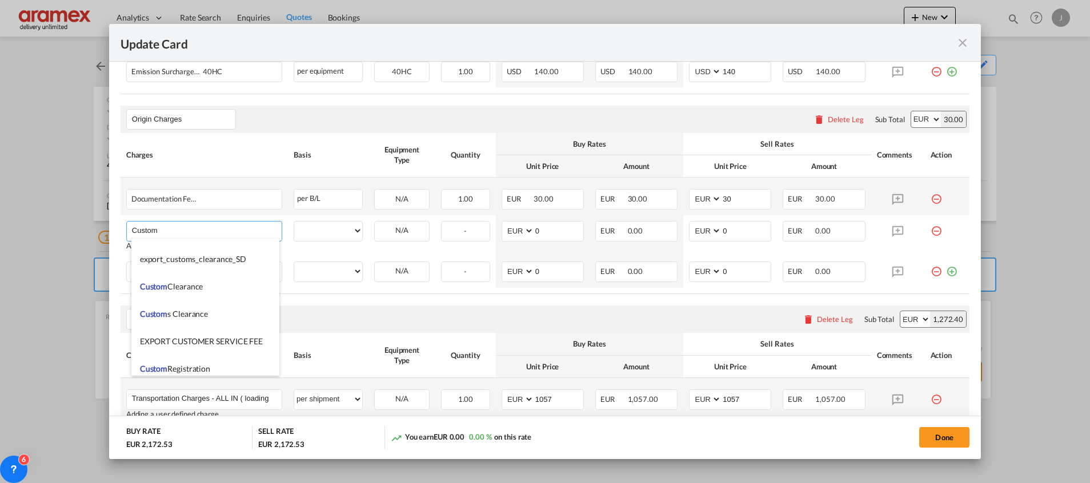
scroll to position [1200, 0]
click at [217, 311] on span "Custom s Export documentation (no costs, suggested sell)" at bounding box center [239, 314] width 198 height 10
type input "Customs Export documentation (no costs, suggested sell)"
select select "per shipment"
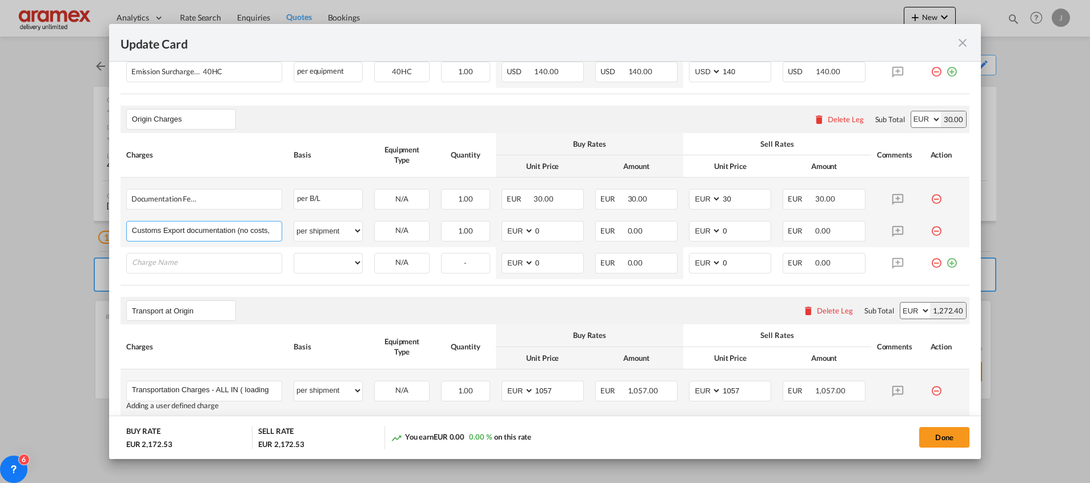
scroll to position [0, 55]
drag, startPoint x: 222, startPoint y: 229, endPoint x: 361, endPoint y: 237, distance: 139.1
click at [361, 237] on tr "Customs Export documentation (no costs, suggested sell) Please Enter User Defin…" at bounding box center [545, 231] width 849 height 32
drag, startPoint x: 525, startPoint y: 229, endPoint x: 515, endPoint y: 230, distance: 9.7
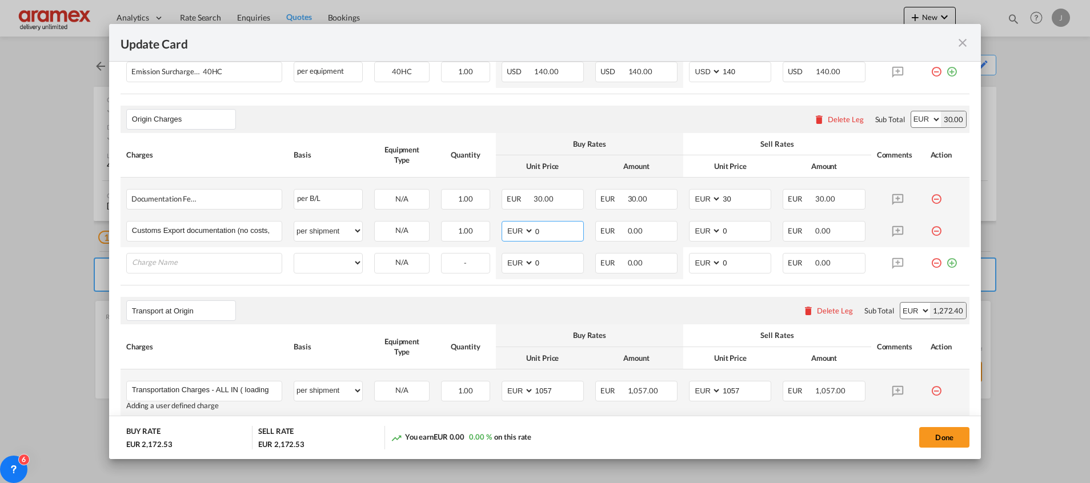
click at [515, 230] on md-input-container "AED AFN ALL AMD ANG AOA ARS AUD AWG AZN BAM BBD BDT BGN BHD BIF BMD BND [PERSON…" at bounding box center [543, 231] width 82 height 21
type input "65"
drag, startPoint x: 733, startPoint y: 228, endPoint x: 675, endPoint y: 234, distance: 58.6
click at [683, 234] on td "AED AFN ALL AMD ANG AOA ARS AUD AWG AZN BAM BBD BDT BGN BHD BIF BMD BND [PERSON…" at bounding box center [730, 231] width 94 height 32
type input "65"
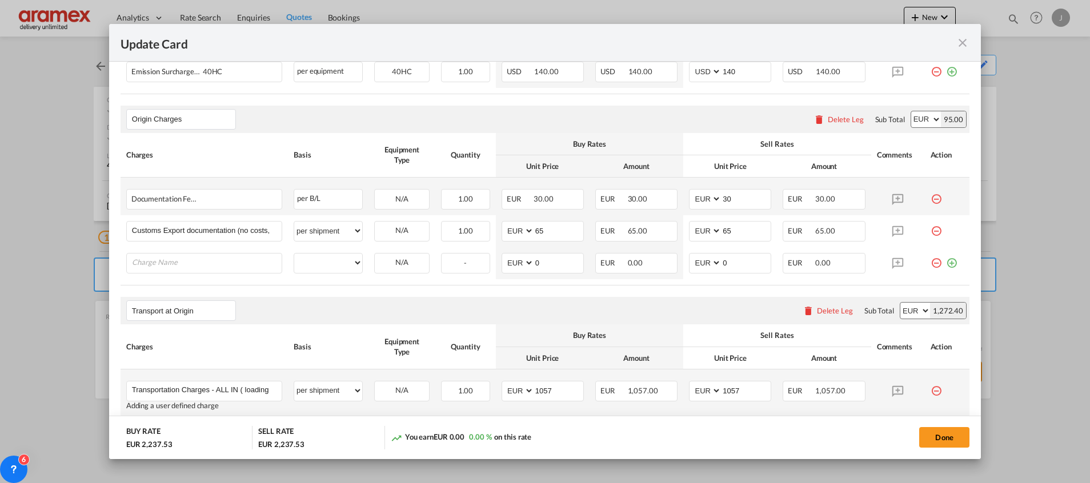
click at [600, 298] on div "Transport at Origin Please enter leg name Leg Name Already Exists Delete Leg Su…" at bounding box center [545, 310] width 849 height 27
click at [931, 261] on md-icon "icon-minus-circle-outline red-400-fg" at bounding box center [936, 258] width 11 height 11
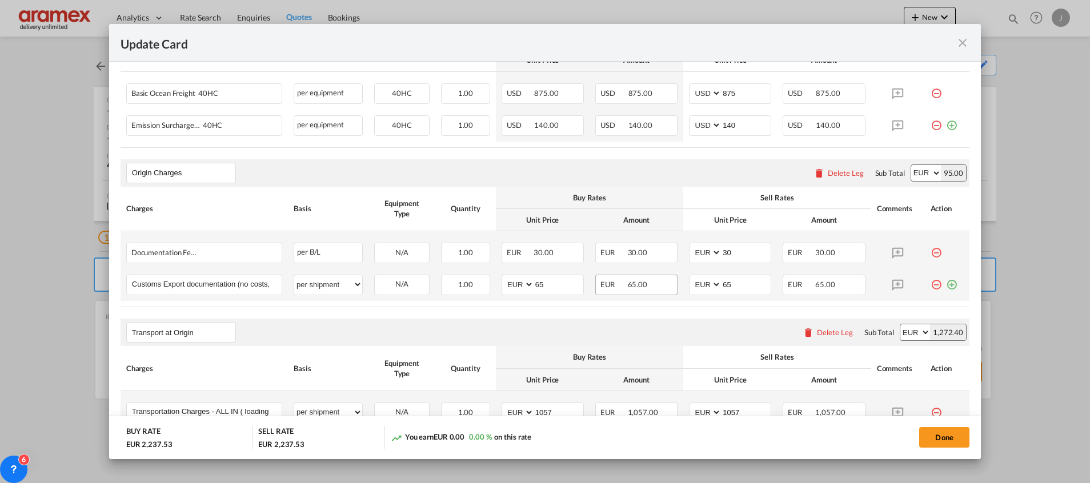
scroll to position [282, 0]
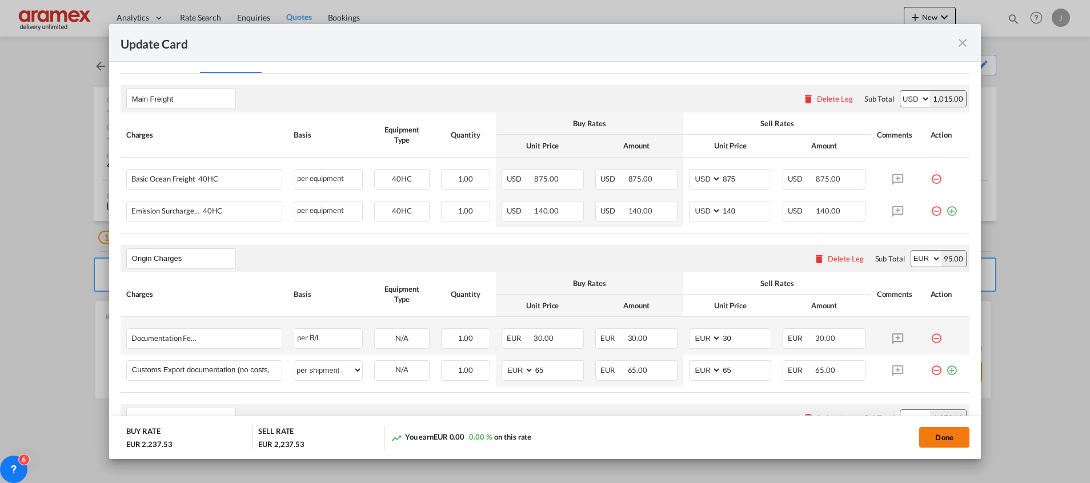
click at [952, 434] on button "Done" at bounding box center [944, 437] width 50 height 21
type input "113.4"
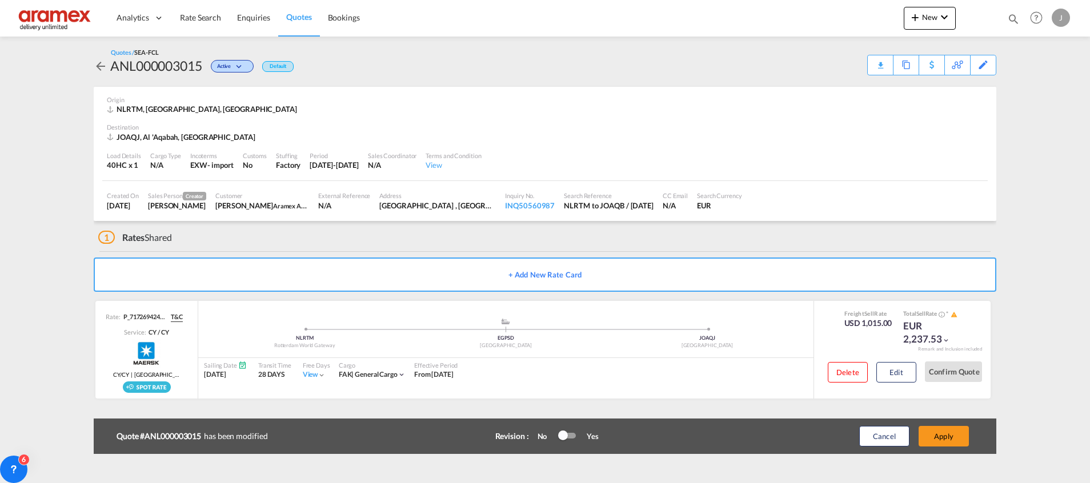
click at [952, 434] on button "Apply" at bounding box center [944, 436] width 50 height 21
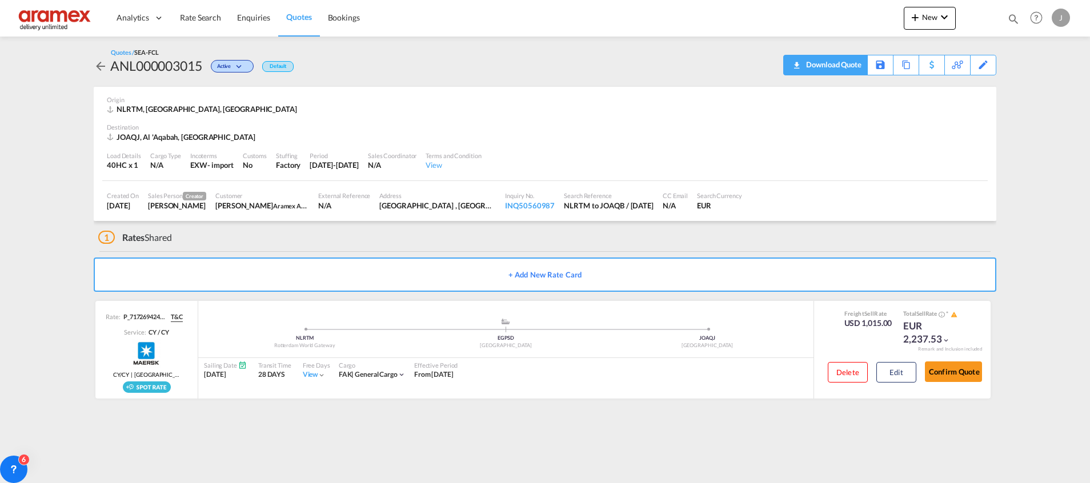
click at [848, 68] on div "Download Quote" at bounding box center [832, 64] width 58 height 18
click at [845, 61] on div "Download Quote" at bounding box center [832, 64] width 58 height 18
